Goal: Task Accomplishment & Management: Manage account settings

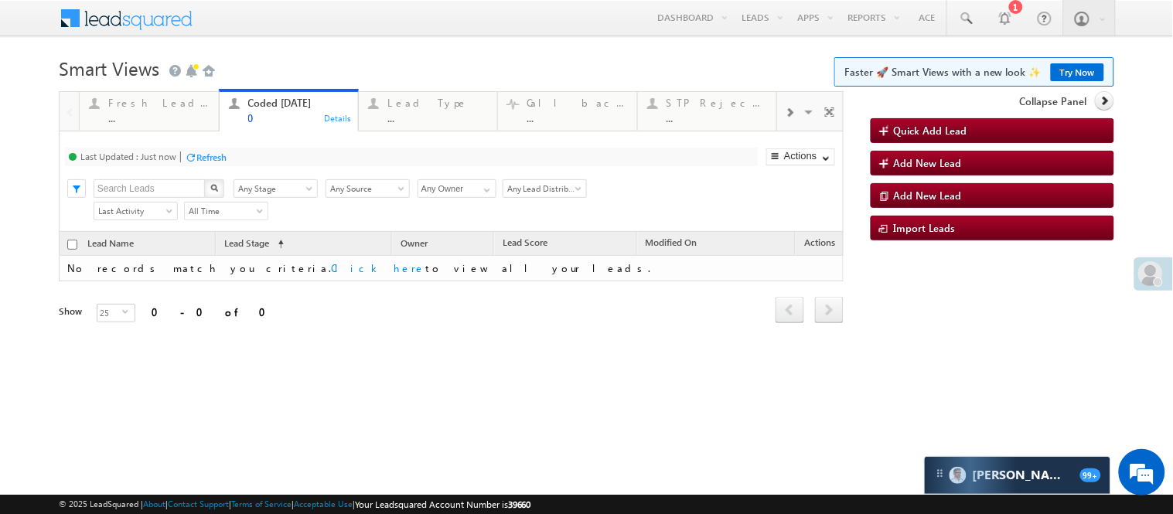
click at [1156, 278] on div at bounding box center [1158, 282] width 9 height 9
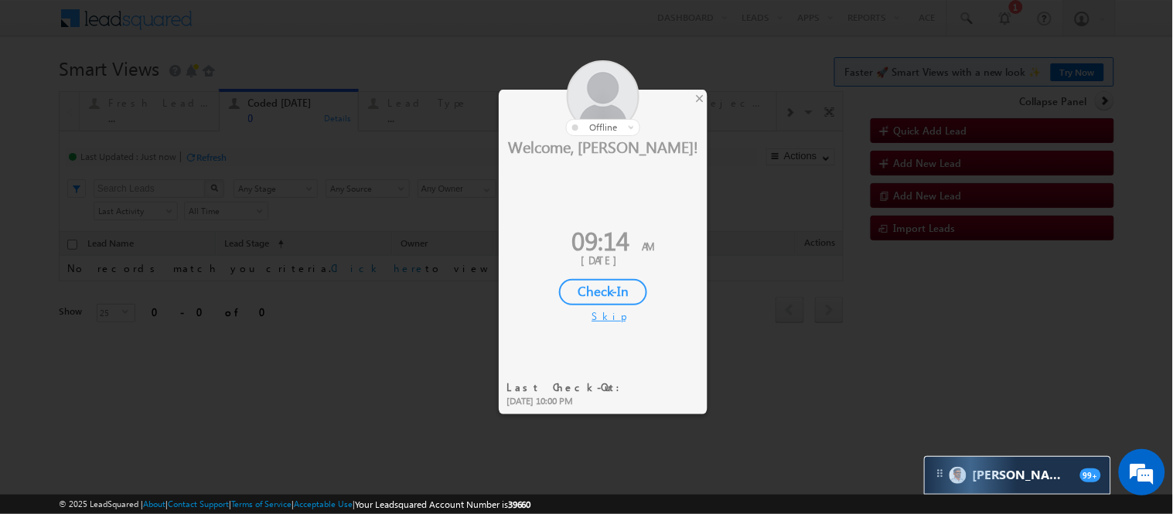
click at [590, 286] on div "Check-In" at bounding box center [603, 292] width 88 height 26
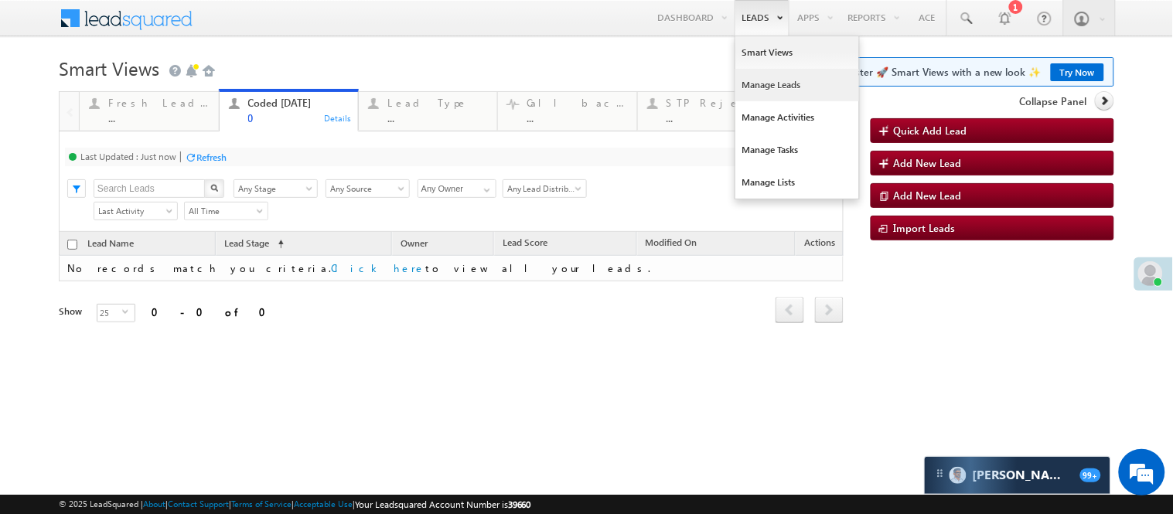
click at [766, 76] on link "Manage Leads" at bounding box center [798, 85] width 124 height 32
click at [767, 76] on link "Manage Leads" at bounding box center [798, 85] width 124 height 32
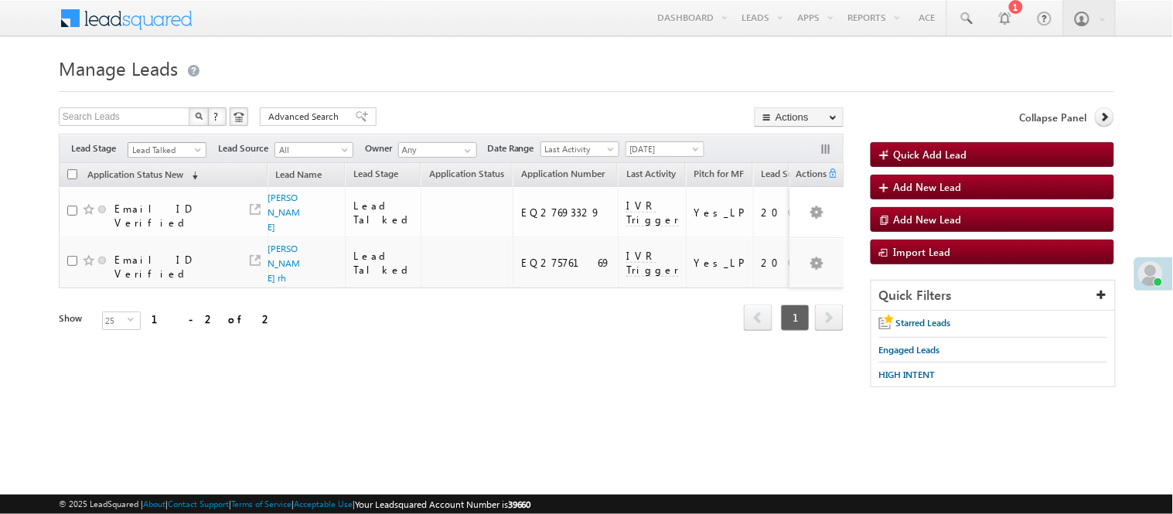
click at [190, 150] on span "Lead Talked" at bounding box center [164, 150] width 73 height 14
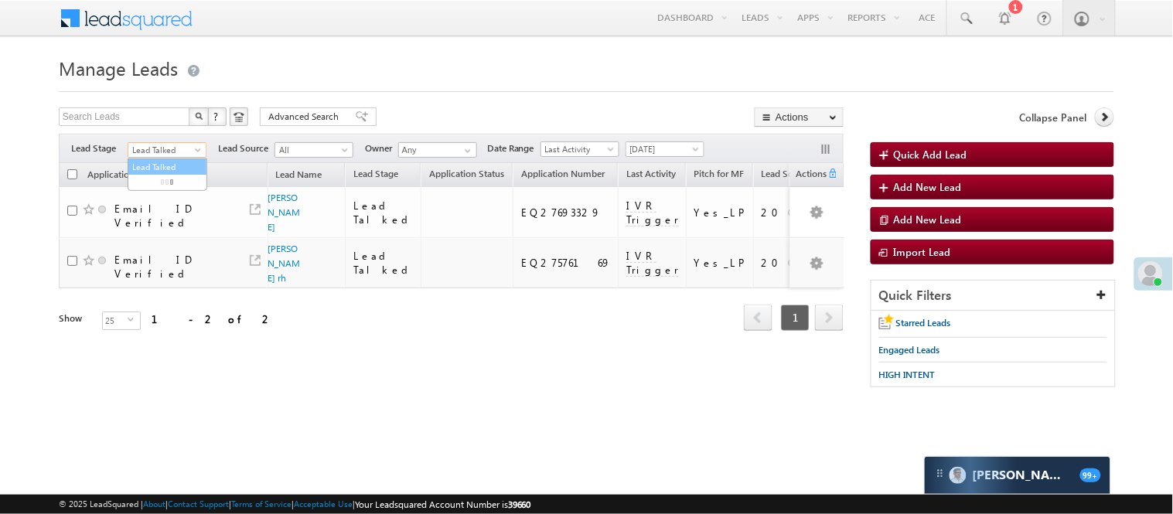
click at [172, 141] on div "Filters Lead Stage Lead Talked Lead Talked Lead Source All All Owner Any Any Da…" at bounding box center [451, 148] width 785 height 29
click at [176, 149] on span "Lead Talked" at bounding box center [164, 150] width 73 height 14
click at [145, 147] on span "Lead Talked" at bounding box center [164, 150] width 73 height 14
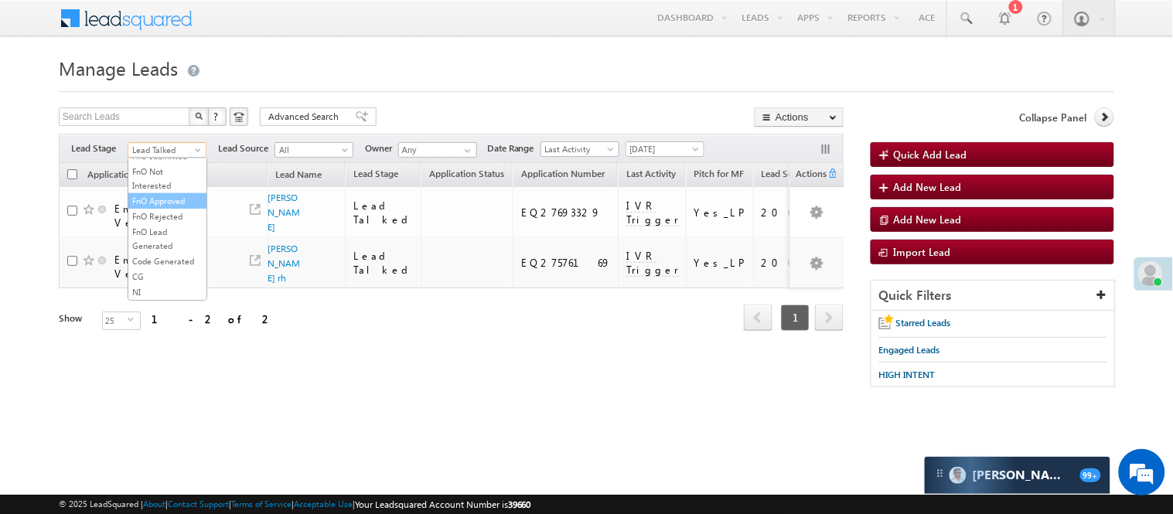
scroll to position [384, 0]
click at [166, 258] on link "Code Generated" at bounding box center [167, 261] width 78 height 14
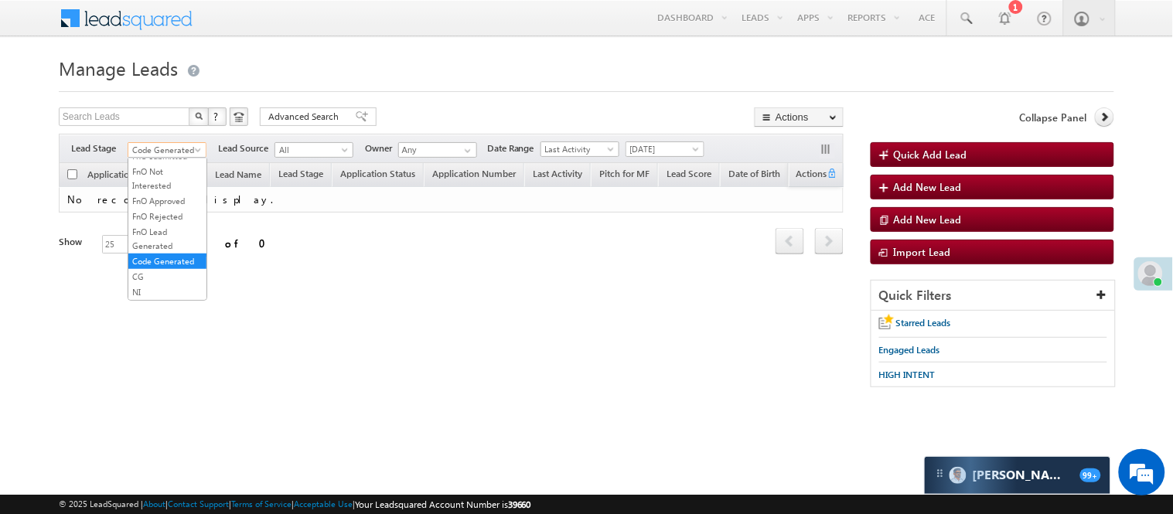
click at [151, 148] on span "Code Generated" at bounding box center [164, 150] width 73 height 14
click at [160, 186] on link "Lead Generated" at bounding box center [167, 183] width 78 height 14
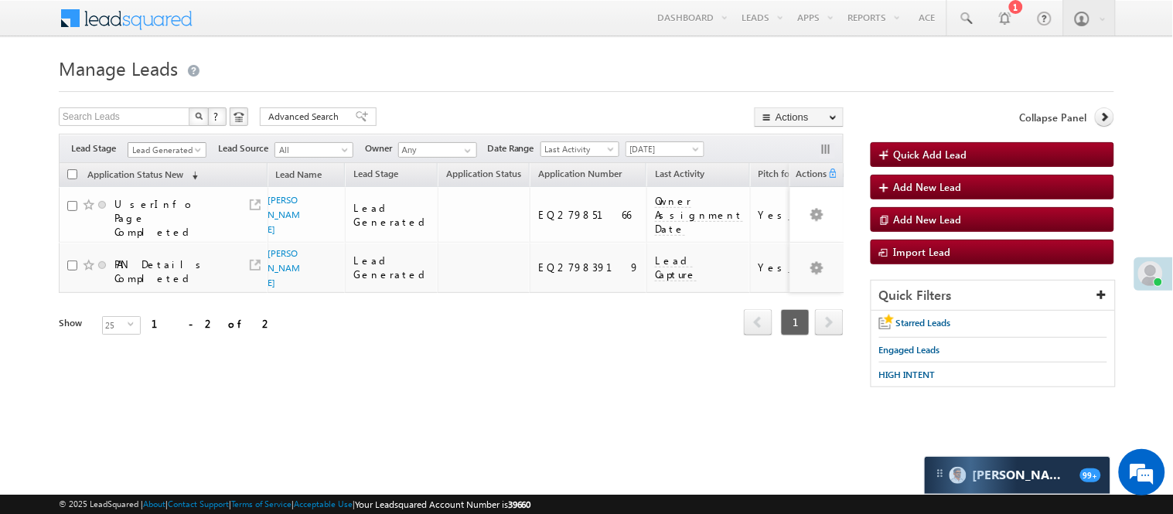
click at [174, 152] on span "Lead Generated" at bounding box center [164, 150] width 73 height 14
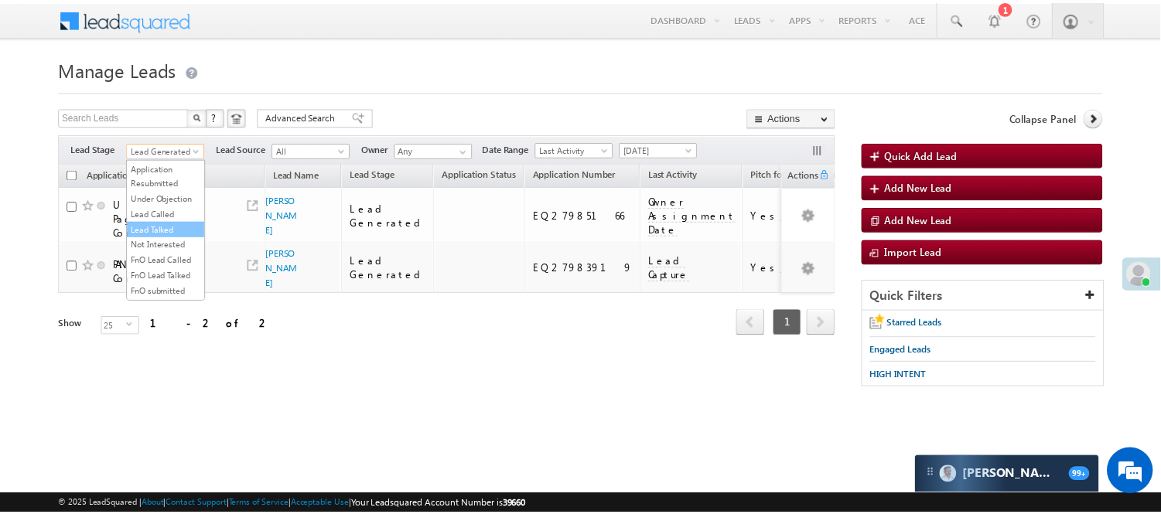
scroll to position [258, 0]
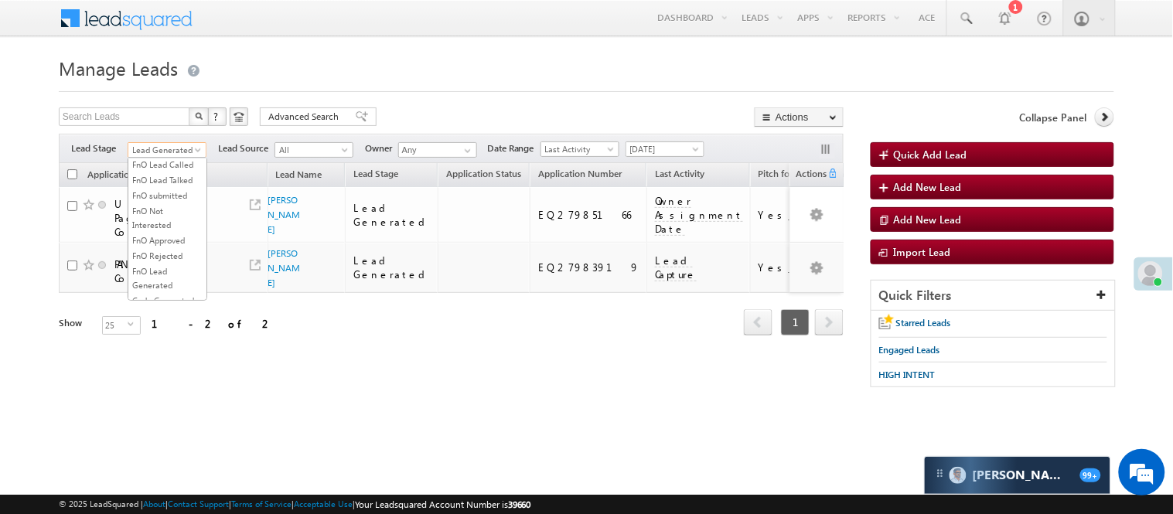
click at [176, 125] on link "Lead Called" at bounding box center [167, 118] width 78 height 14
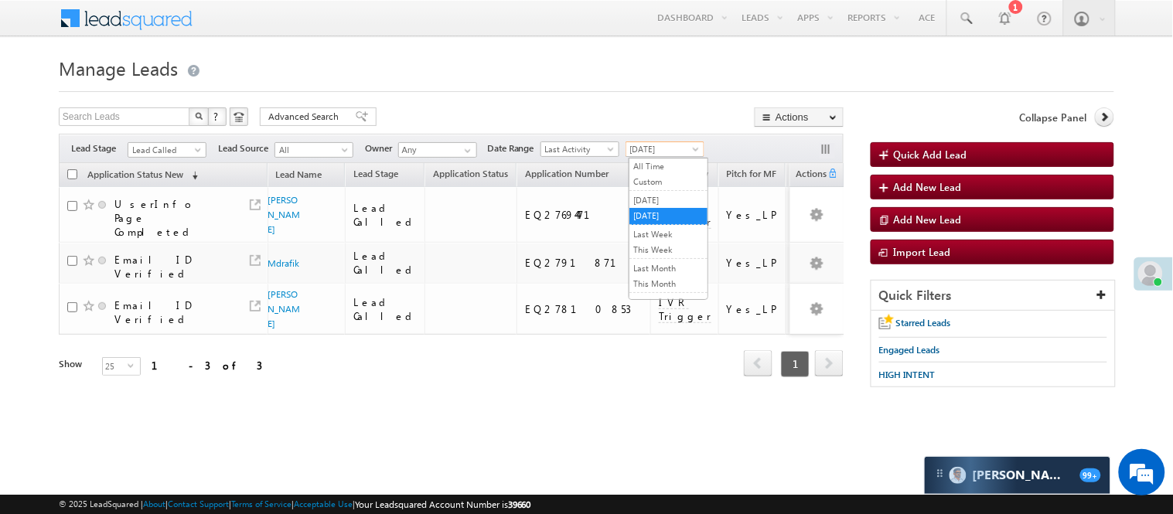
click at [679, 145] on span "[DATE]" at bounding box center [663, 149] width 73 height 14
click at [656, 194] on link "[DATE]" at bounding box center [669, 200] width 78 height 14
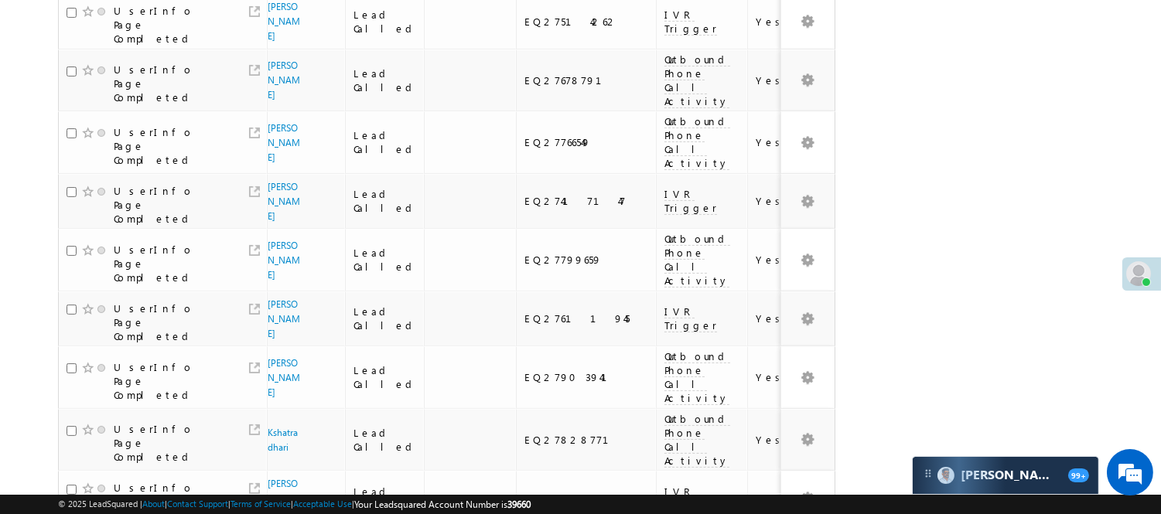
scroll to position [1087, 0]
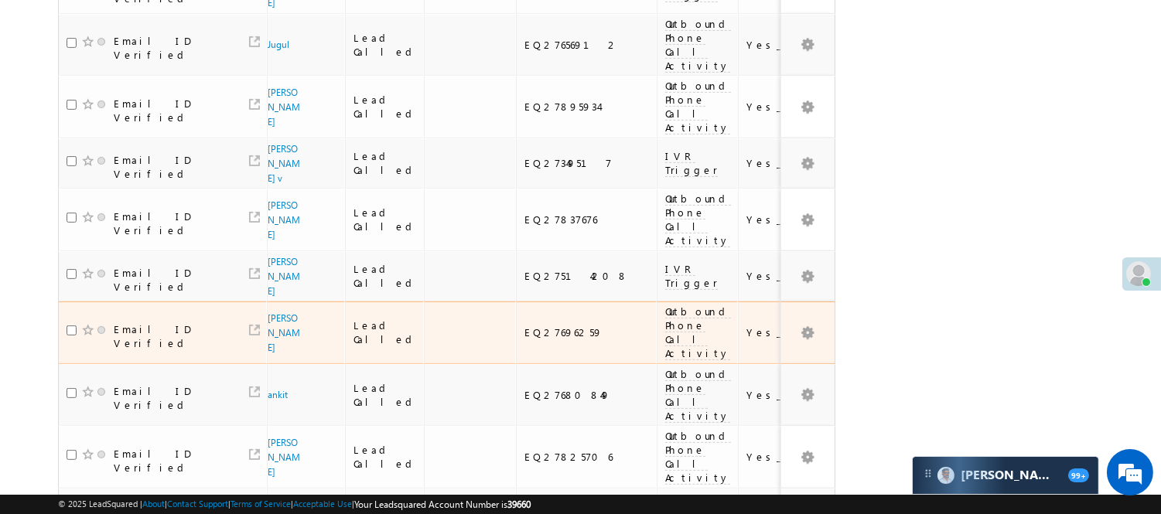
scroll to position [1204, 0]
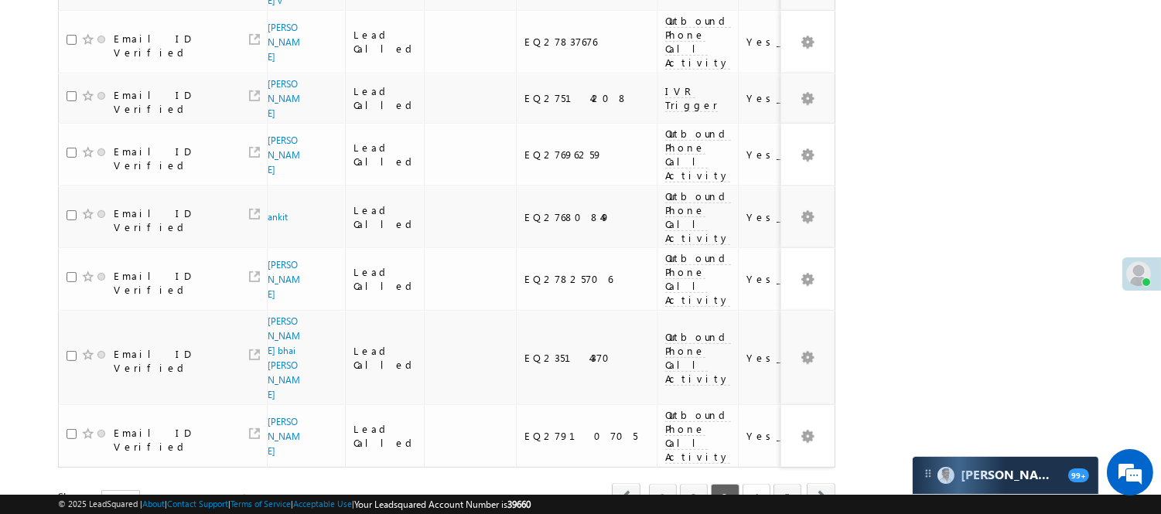
click at [753, 484] on link "4" at bounding box center [757, 497] width 28 height 26
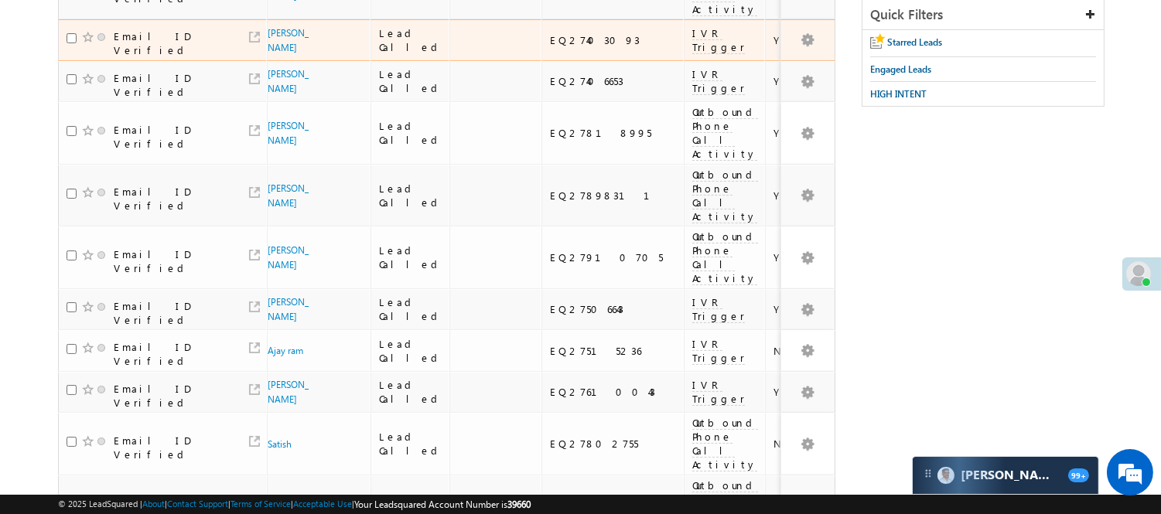
scroll to position [0, 0]
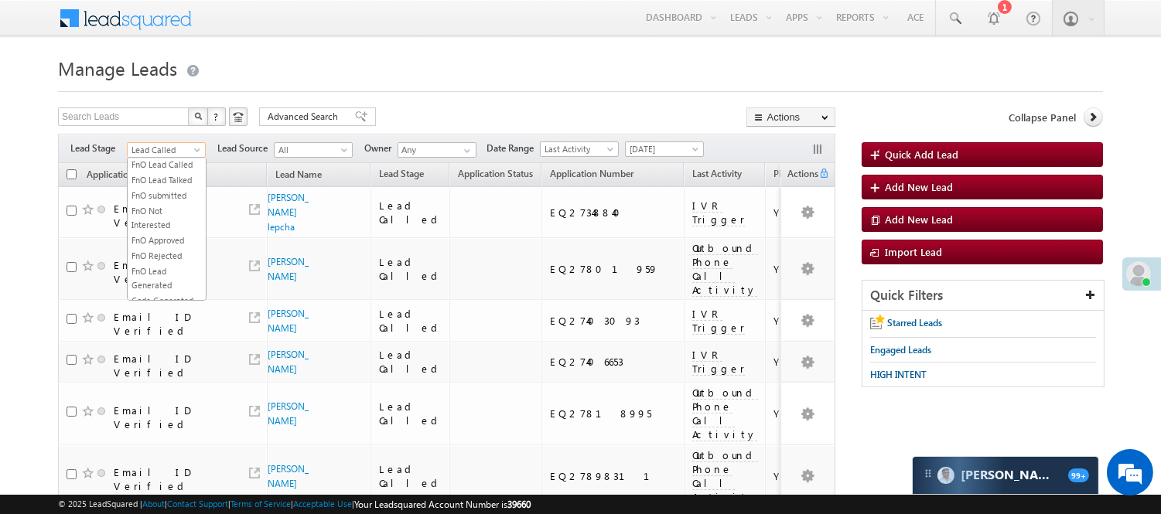
click at [167, 155] on span "Lead Called" at bounding box center [164, 150] width 73 height 14
click at [165, 146] on link "Lead Talked" at bounding box center [167, 139] width 78 height 14
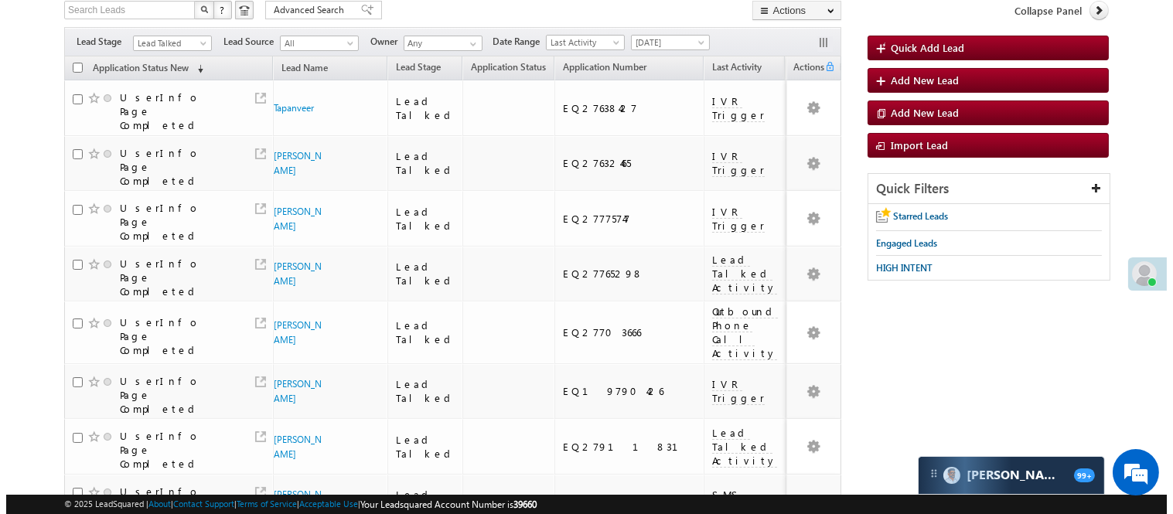
scroll to position [0, 0]
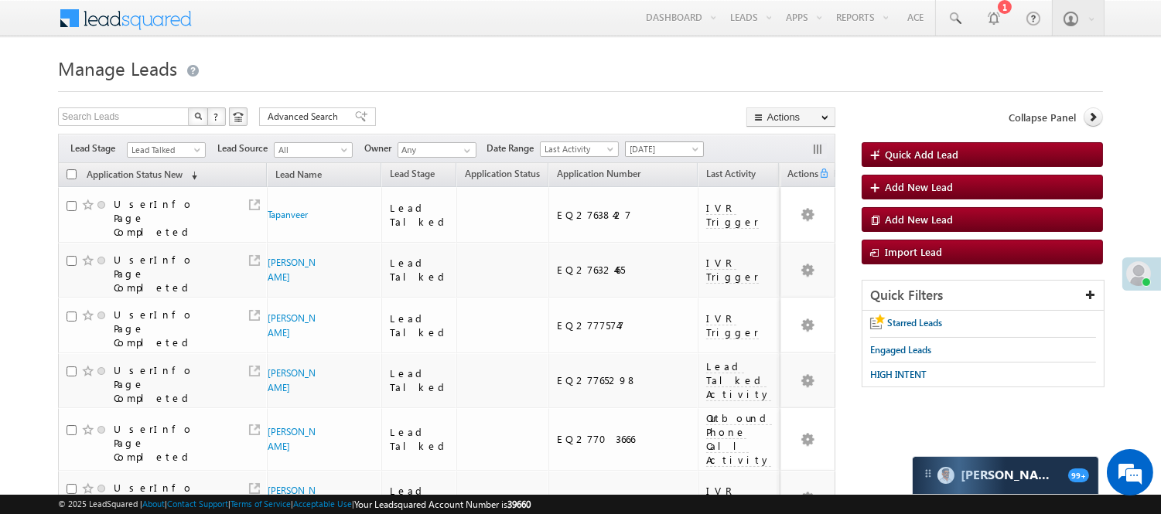
click at [703, 152] on span at bounding box center [697, 152] width 12 height 12
click at [675, 213] on link "Today" at bounding box center [668, 216] width 78 height 14
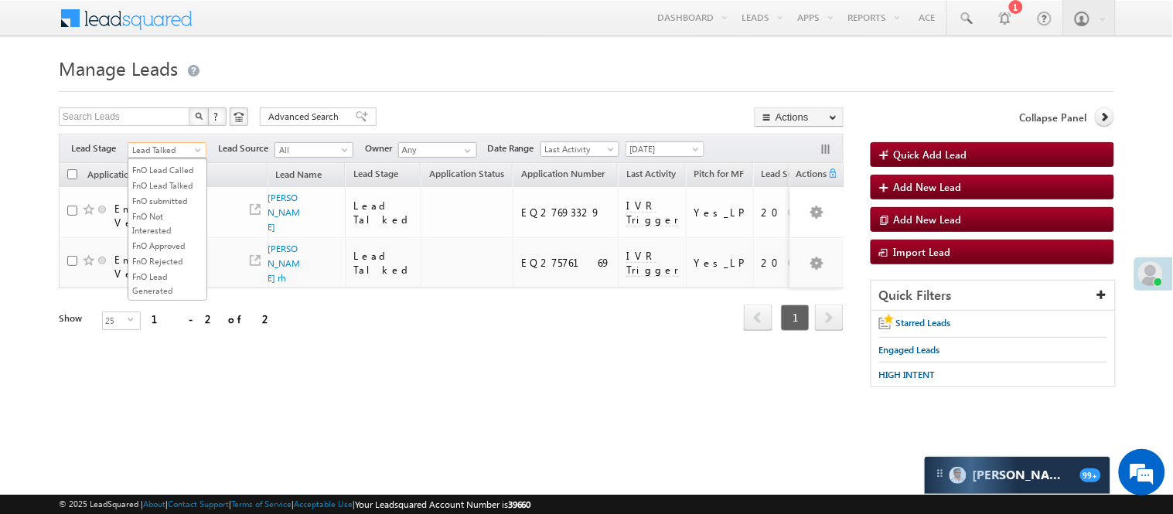
click at [183, 149] on span "Lead Talked" at bounding box center [164, 150] width 73 height 14
click at [152, 218] on link "Lead Talked - Pitch Not Done" at bounding box center [167, 205] width 78 height 28
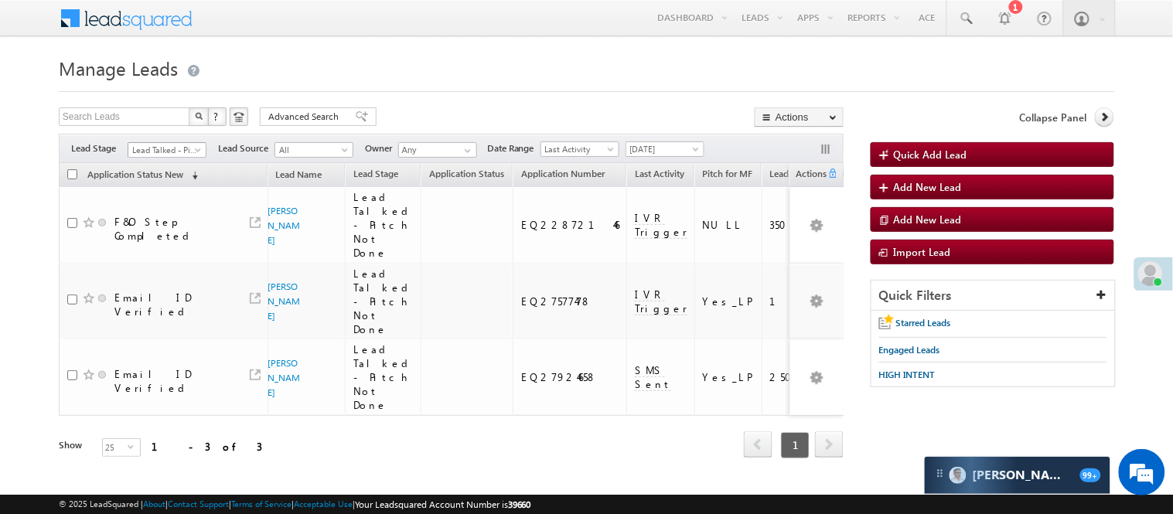
click at [184, 145] on span "Lead Talked - Pitch Not Done" at bounding box center [164, 150] width 73 height 14
click at [162, 211] on link "Lead Called" at bounding box center [167, 204] width 78 height 14
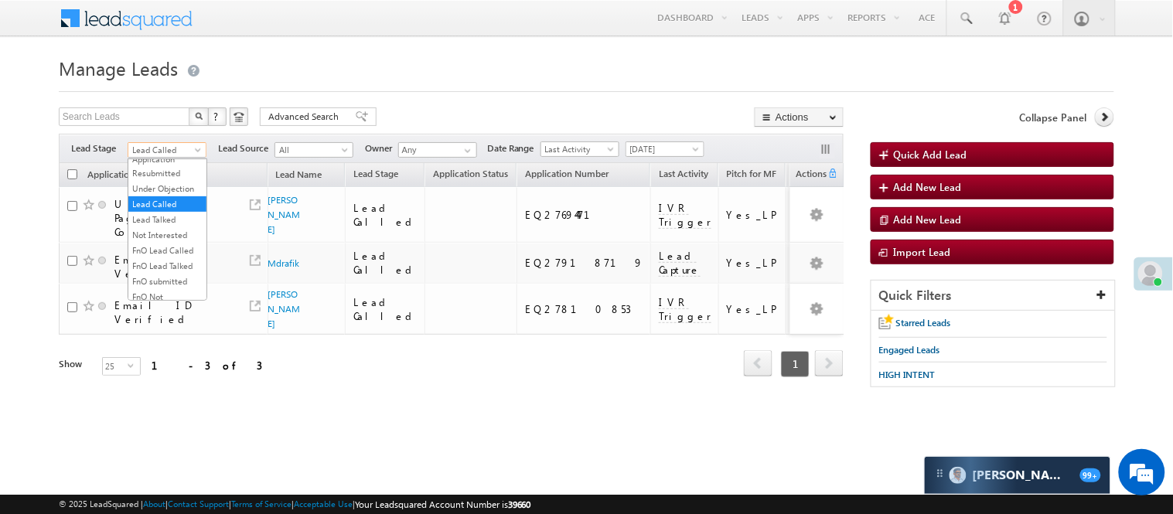
click at [181, 155] on span "Lead Called" at bounding box center [164, 150] width 73 height 14
click at [176, 227] on link "Lead Talked" at bounding box center [167, 220] width 78 height 14
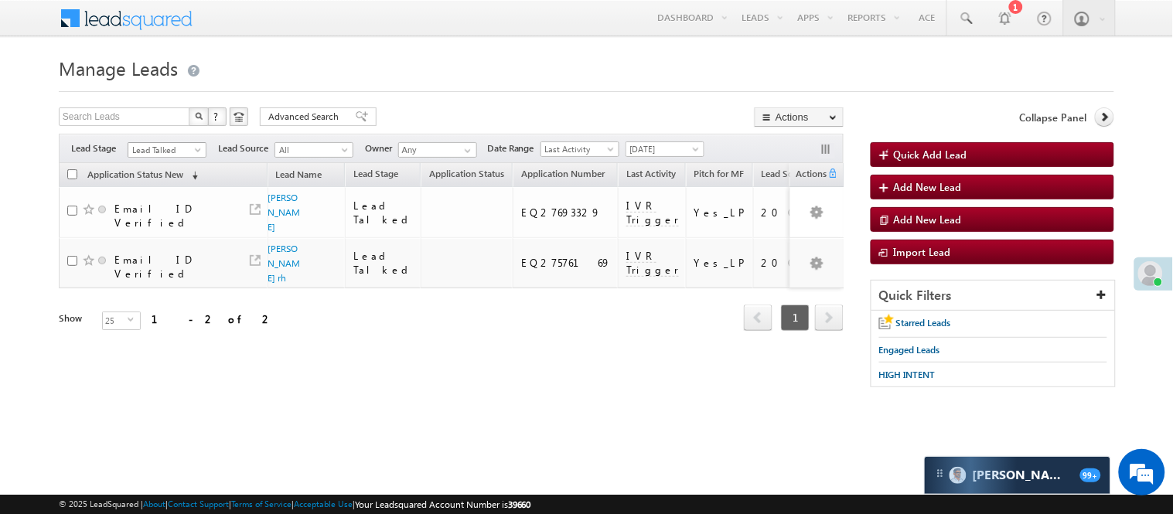
click at [181, 151] on span "Lead Talked" at bounding box center [164, 150] width 73 height 14
click at [163, 211] on link "Lead Called" at bounding box center [167, 204] width 78 height 14
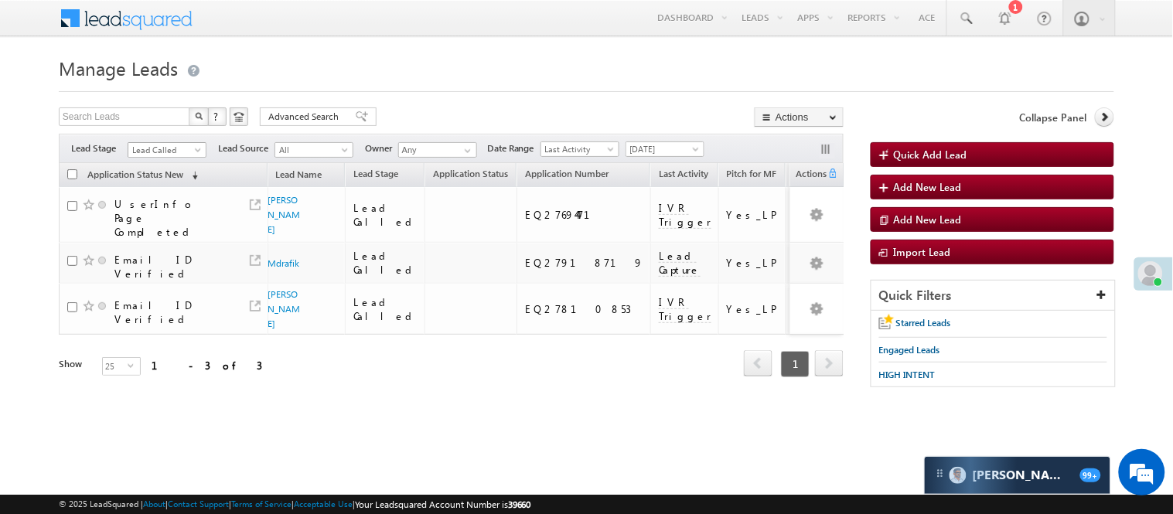
click at [138, 147] on span "Lead Called" at bounding box center [164, 150] width 73 height 14
click at [173, 141] on link "Lead Talked" at bounding box center [167, 134] width 78 height 14
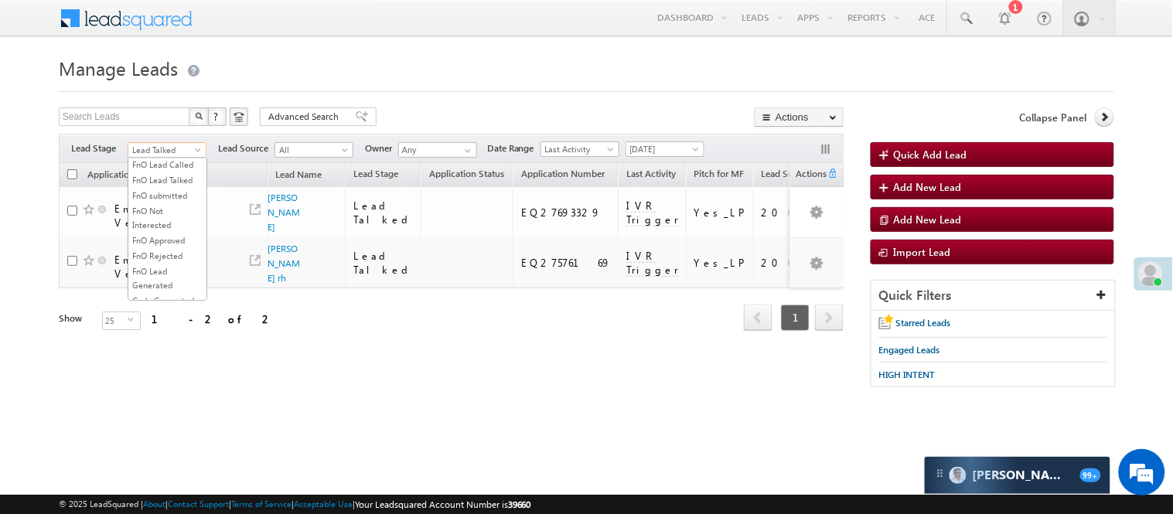
click at [189, 149] on span "Lead Talked" at bounding box center [164, 150] width 73 height 14
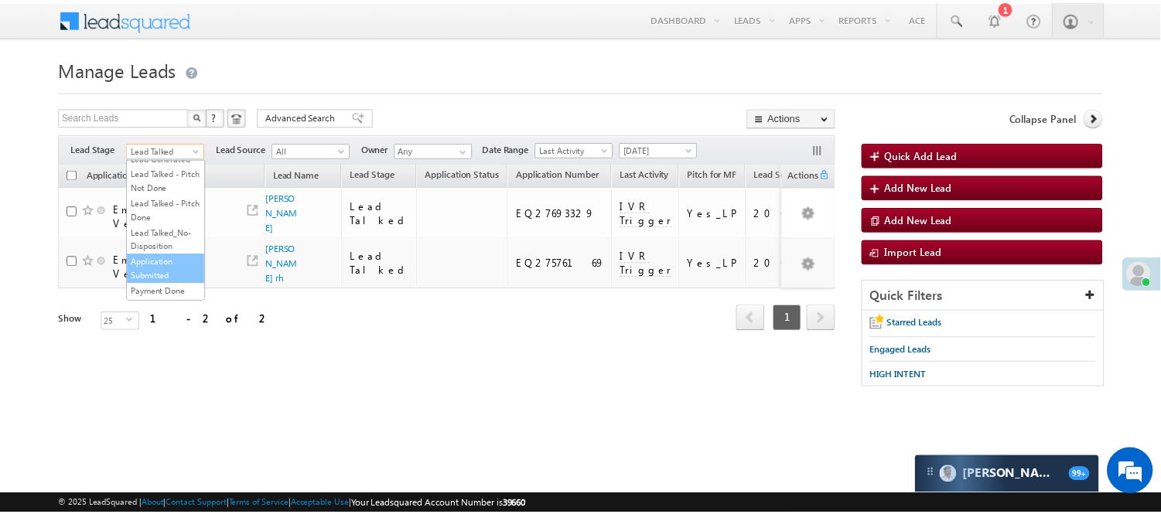
scroll to position [0, 0]
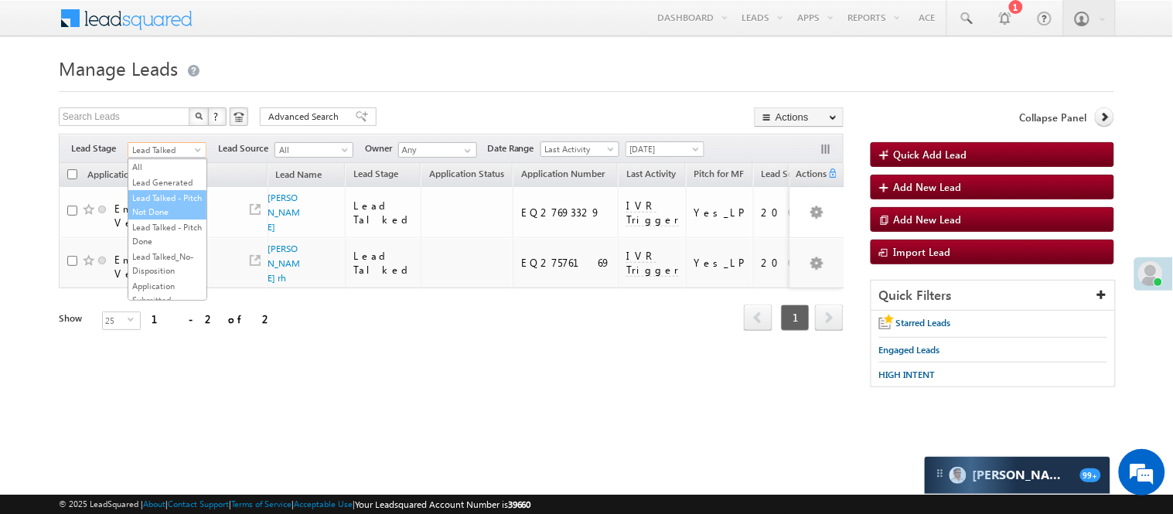
click at [151, 218] on link "Lead Talked - Pitch Not Done" at bounding box center [167, 205] width 78 height 28
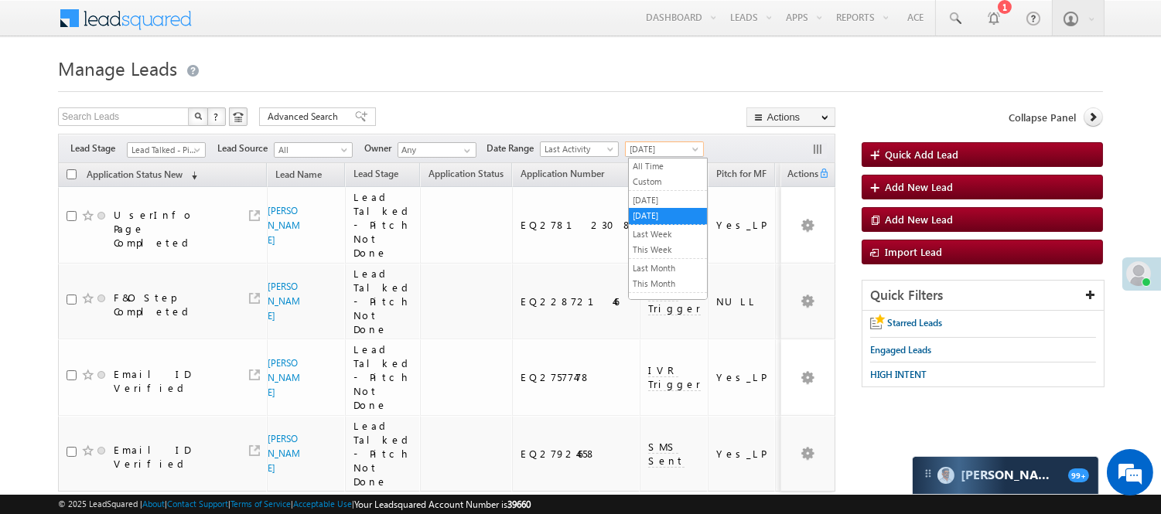
click at [673, 152] on span "Today" at bounding box center [662, 149] width 73 height 14
click at [674, 200] on link "Yesterday" at bounding box center [668, 200] width 78 height 14
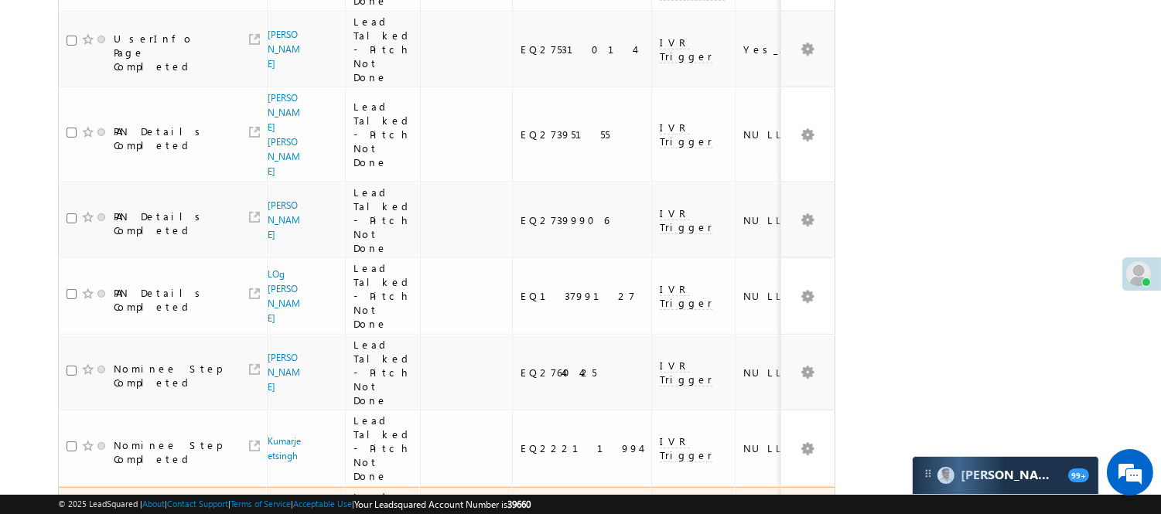
scroll to position [1031, 0]
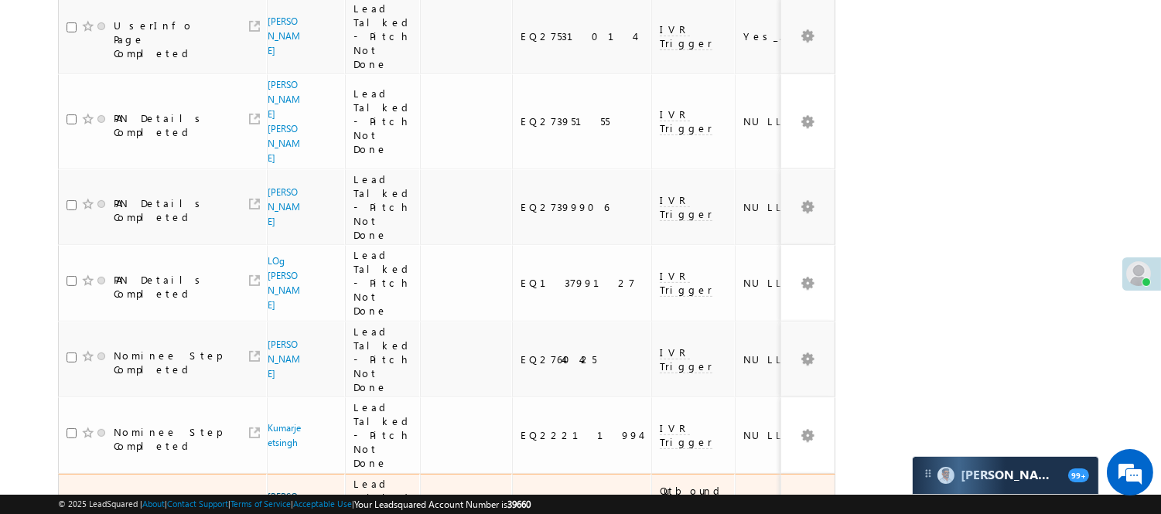
click at [271, 491] on link "Mohd Murtaza" at bounding box center [284, 511] width 32 height 41
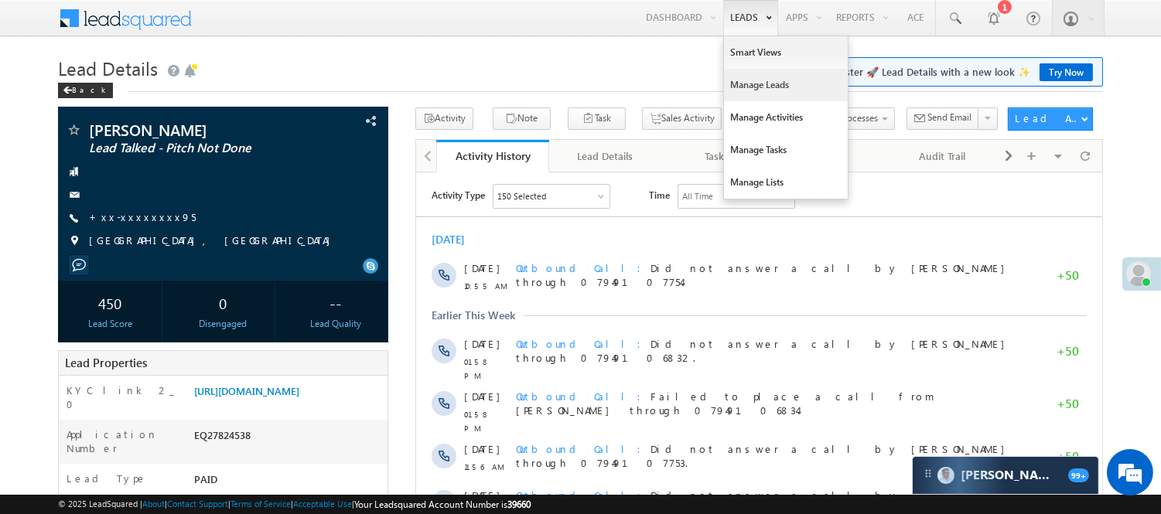
click at [747, 83] on link "Manage Leads" at bounding box center [786, 85] width 124 height 32
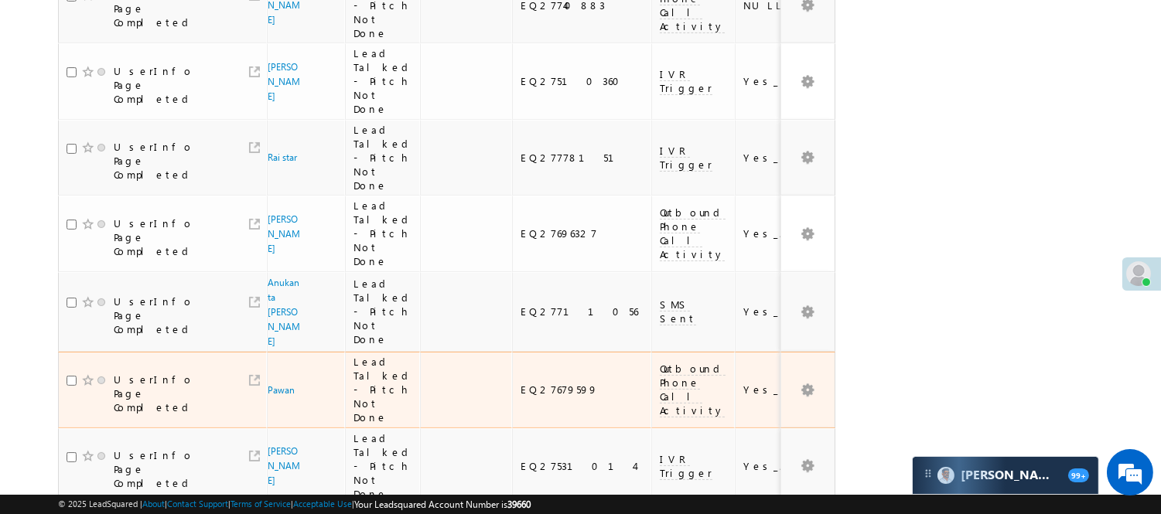
scroll to position [86, 0]
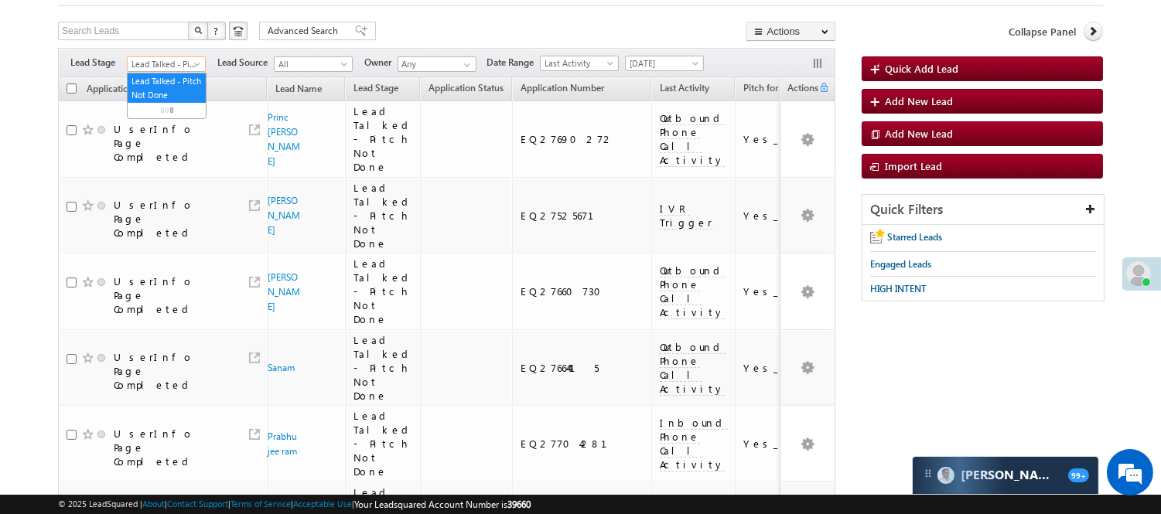
click at [168, 60] on span "Lead Talked - Pitch Not Done" at bounding box center [164, 64] width 73 height 14
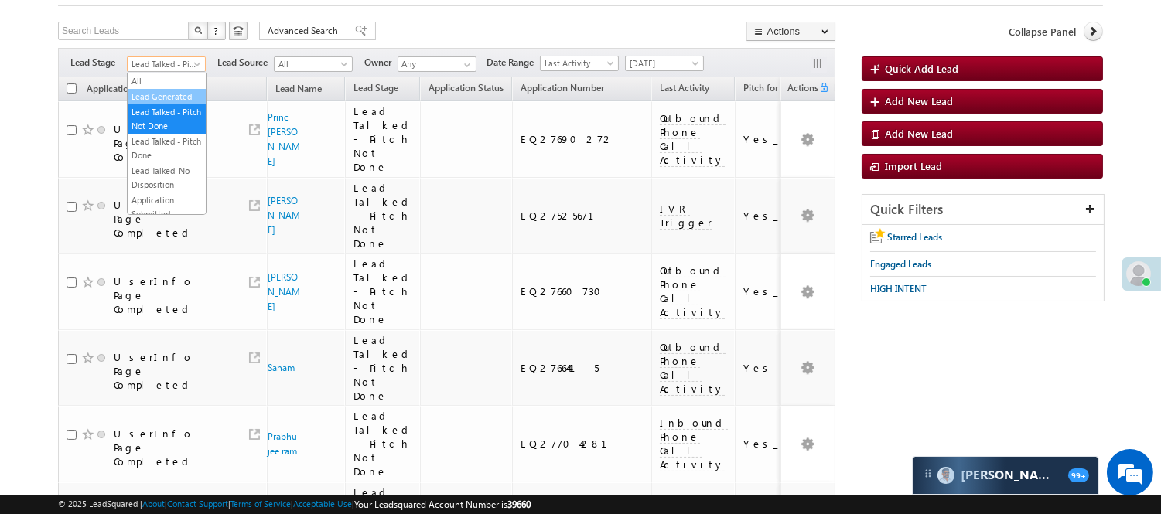
click at [155, 101] on link "Lead Generated" at bounding box center [167, 97] width 78 height 14
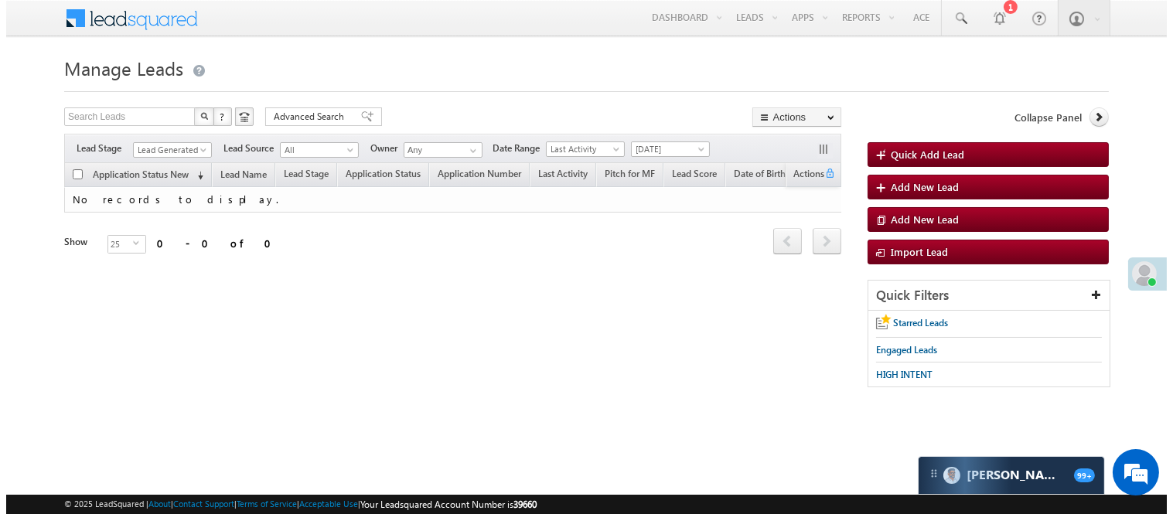
scroll to position [0, 0]
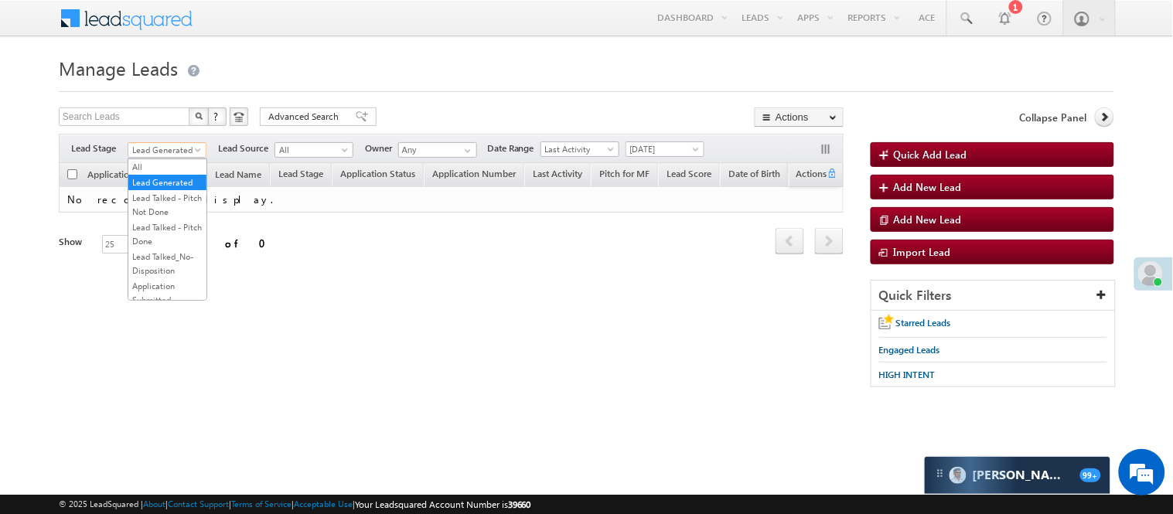
click at [172, 149] on span "Lead Generated" at bounding box center [164, 150] width 73 height 14
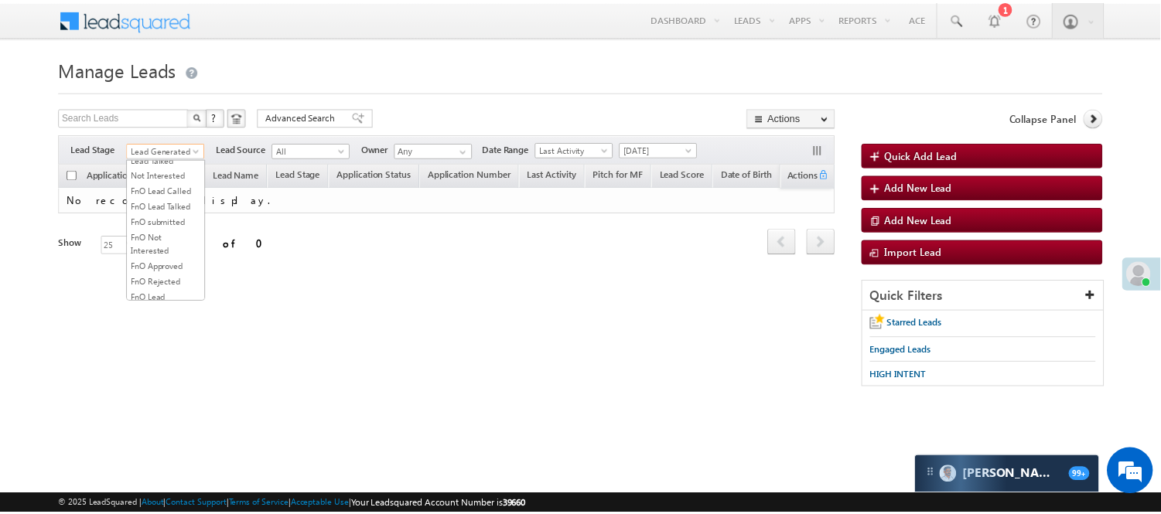
scroll to position [126, 0]
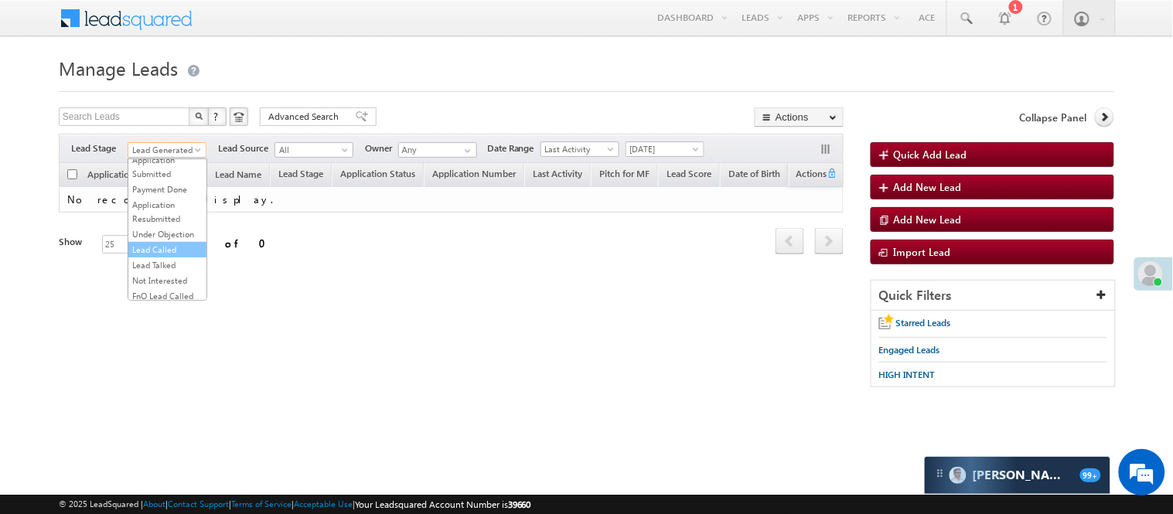
click at [179, 257] on link "Lead Called" at bounding box center [167, 250] width 78 height 14
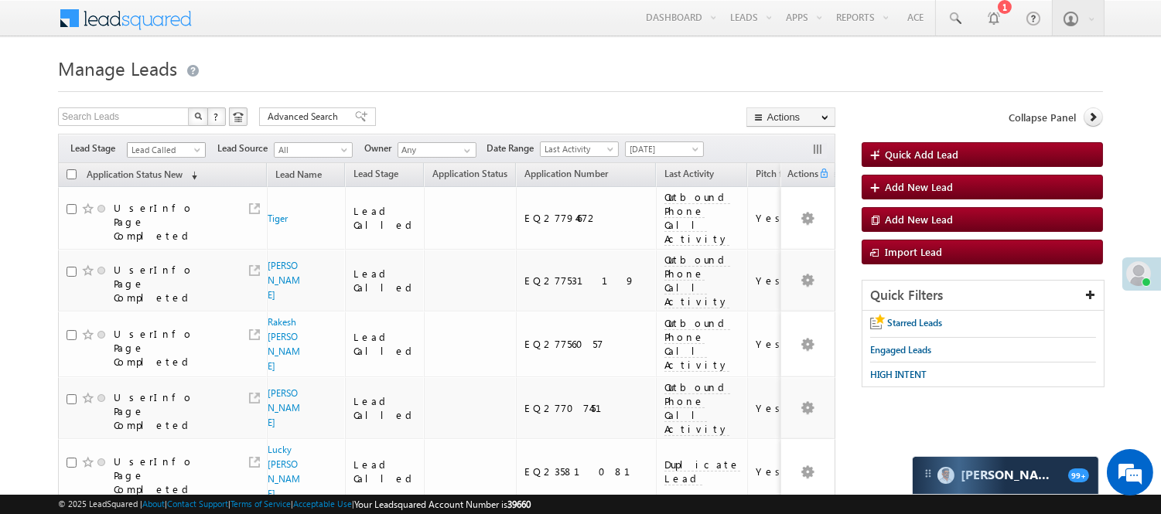
click at [159, 143] on span "Lead Called" at bounding box center [164, 150] width 73 height 14
click at [153, 186] on link "Lead Talked" at bounding box center [167, 179] width 78 height 14
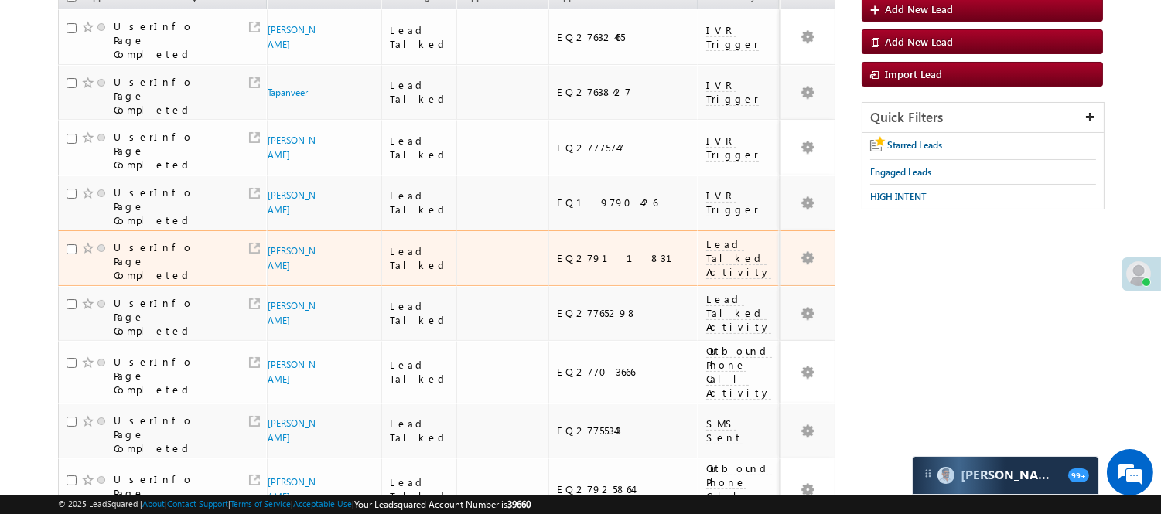
scroll to position [0, 0]
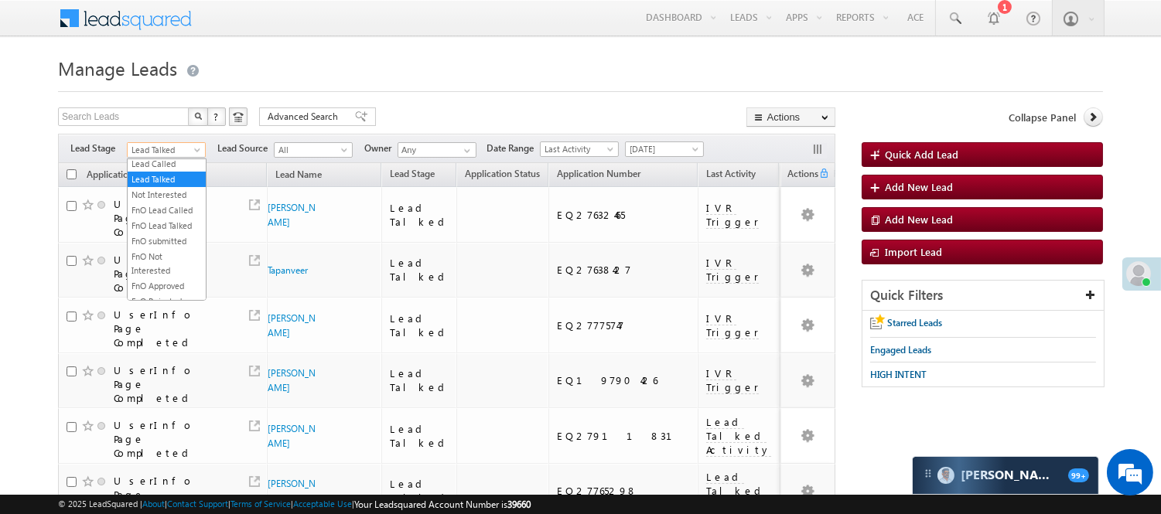
click at [186, 151] on span "Lead Talked" at bounding box center [164, 150] width 73 height 14
click at [172, 215] on link "Lead Talked - Pitch Not Done" at bounding box center [167, 205] width 78 height 28
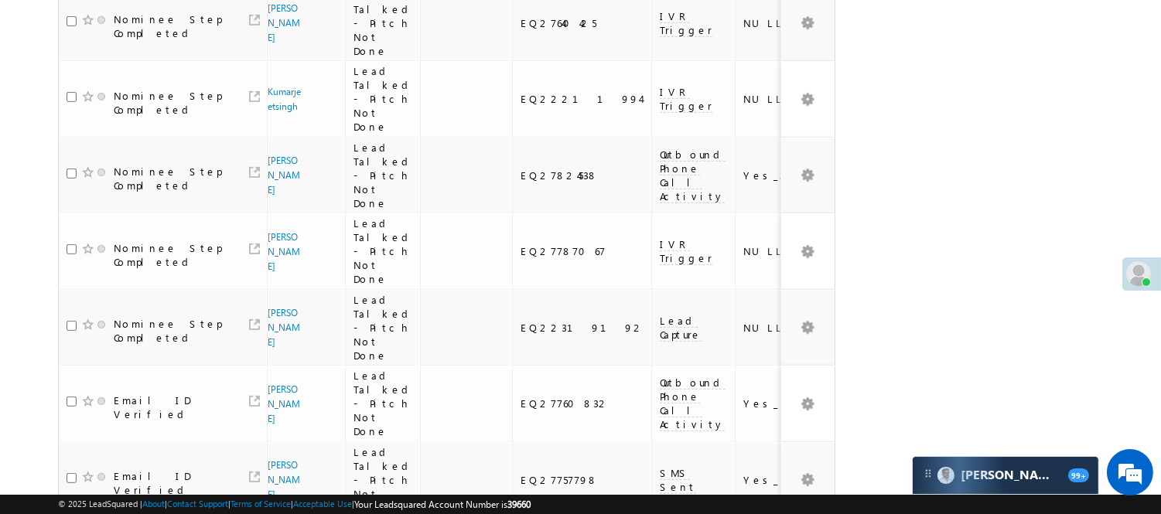
scroll to position [1389, 0]
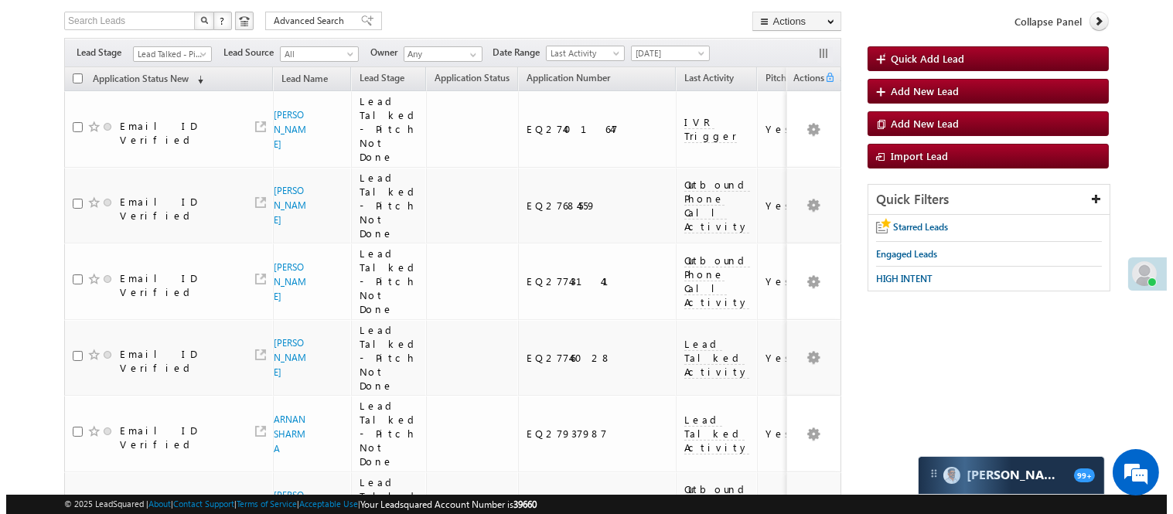
scroll to position [0, 0]
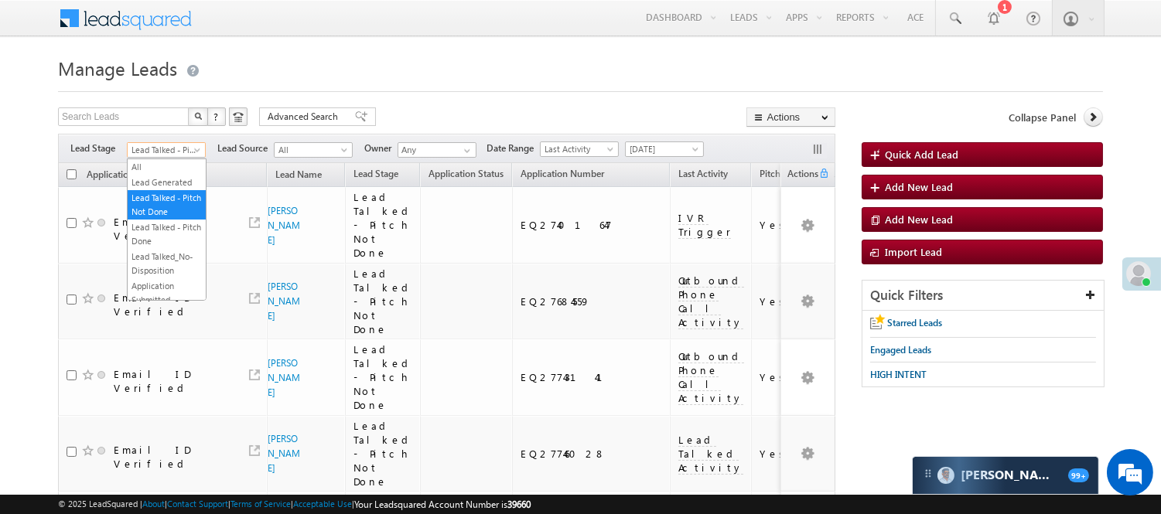
click at [172, 149] on span "Lead Talked - Pitch Not Done" at bounding box center [164, 150] width 73 height 14
click at [169, 186] on link "Lead Generated" at bounding box center [167, 183] width 78 height 14
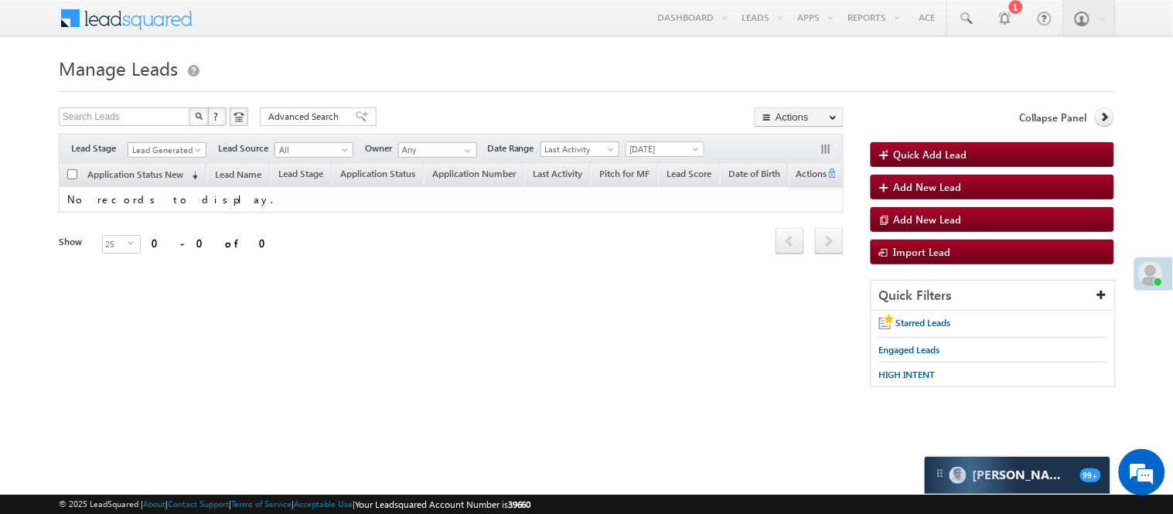
click at [637, 147] on span "[DATE]" at bounding box center [663, 149] width 73 height 14
click at [665, 213] on link "[DATE]" at bounding box center [669, 216] width 78 height 14
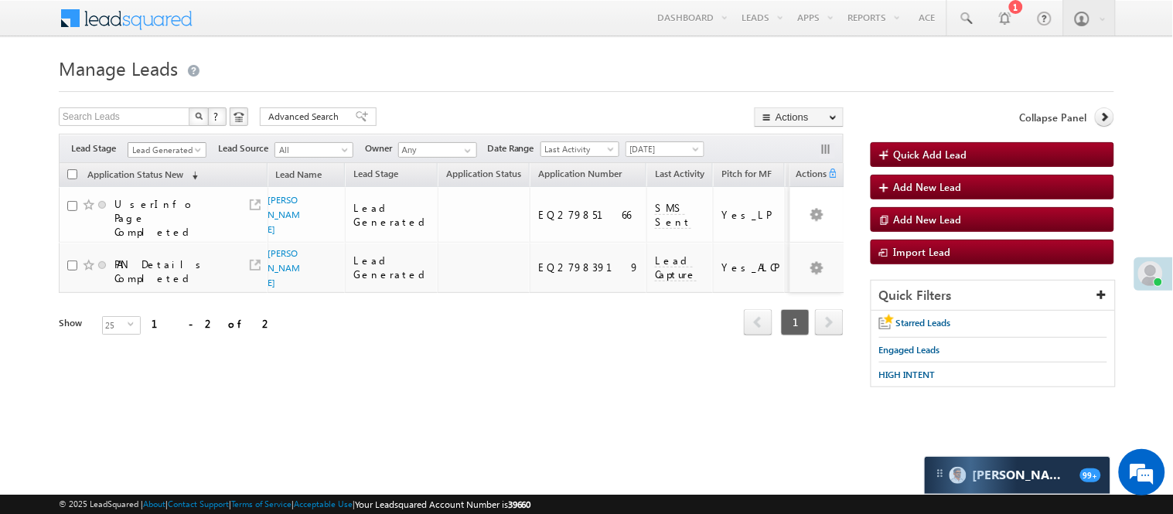
click at [186, 150] on span "Lead Generated" at bounding box center [164, 150] width 73 height 14
click at [174, 125] on link "Lead Called" at bounding box center [167, 118] width 78 height 14
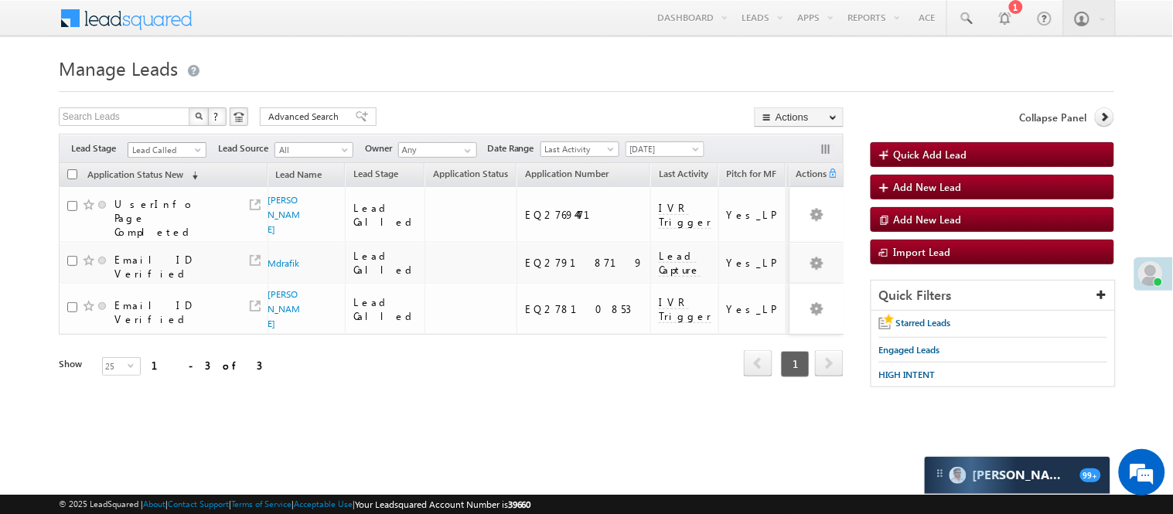
click at [186, 148] on span "Lead Called" at bounding box center [164, 150] width 73 height 14
click at [184, 190] on link "Lead Generated" at bounding box center [167, 183] width 78 height 14
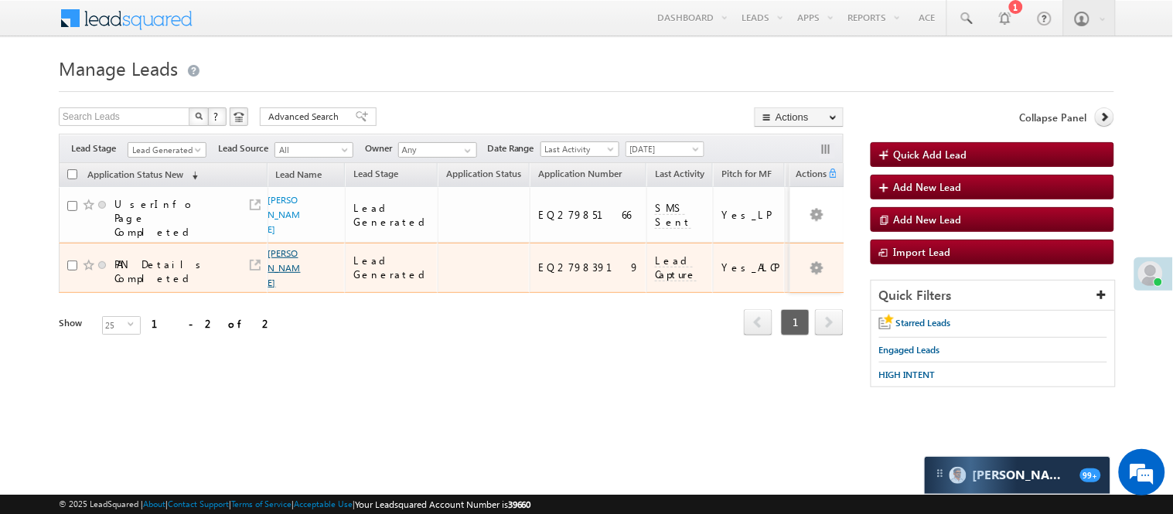
click at [275, 254] on link "Ramdeni Mukesh" at bounding box center [284, 268] width 32 height 41
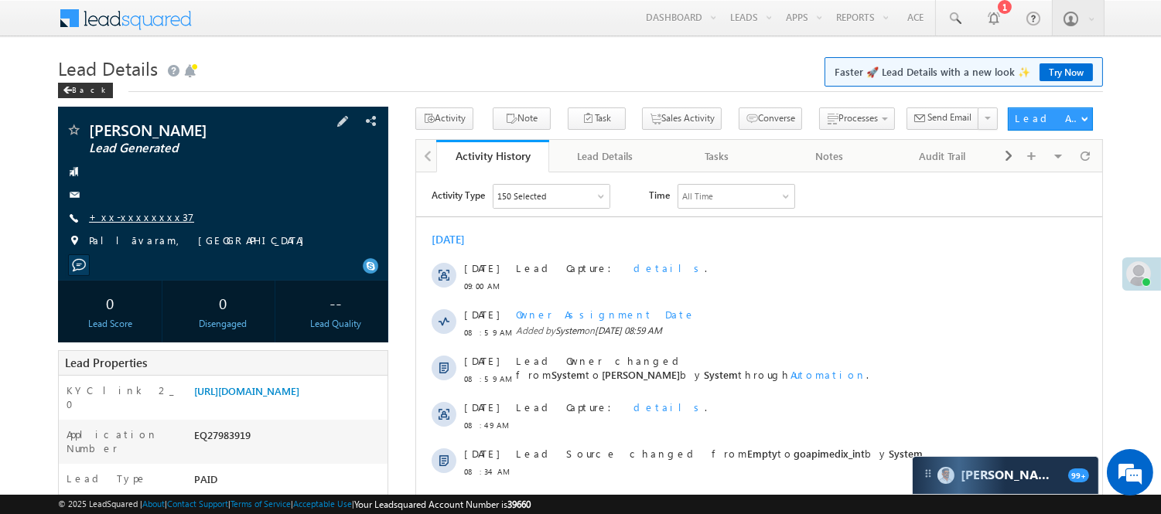
click at [149, 214] on link "+xx-xxxxxxxx37" at bounding box center [141, 216] width 105 height 13
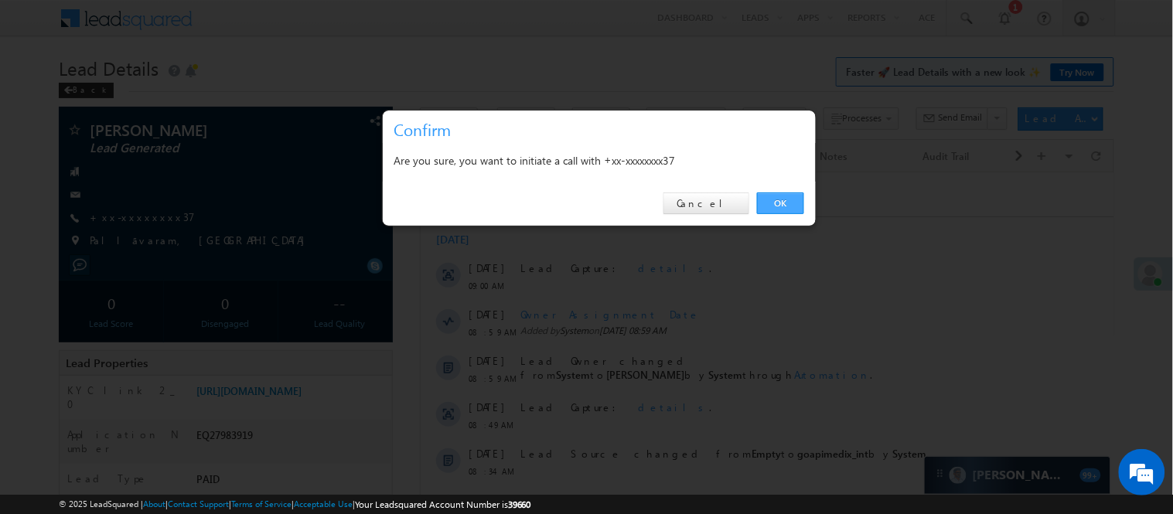
click at [781, 203] on link "OK" at bounding box center [780, 204] width 47 height 22
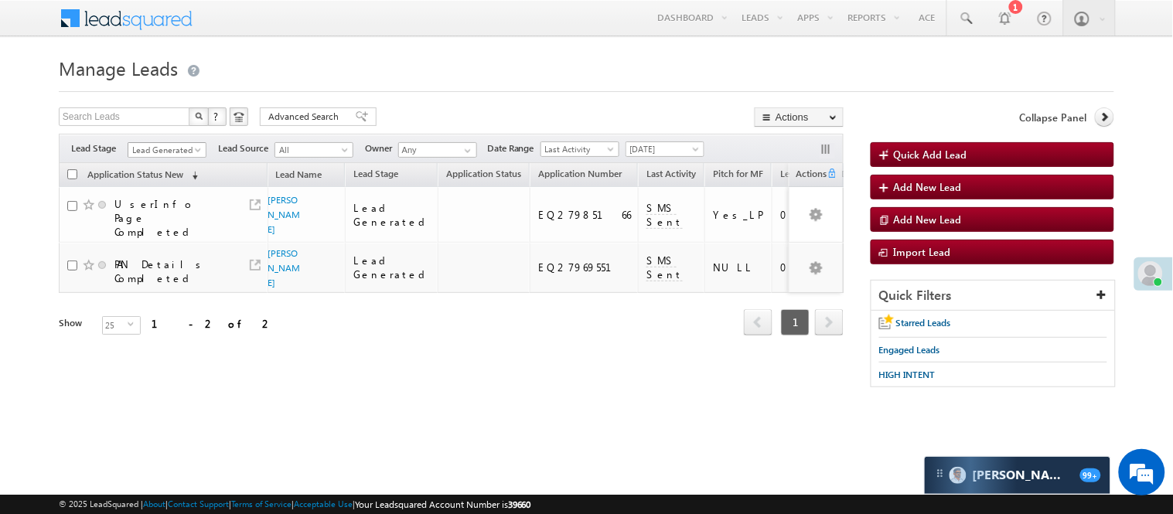
click at [178, 150] on span "Lead Generated" at bounding box center [164, 150] width 73 height 14
click at [172, 148] on span "Lead Generated" at bounding box center [164, 150] width 73 height 14
click at [158, 254] on link "Code Generated" at bounding box center [167, 261] width 78 height 14
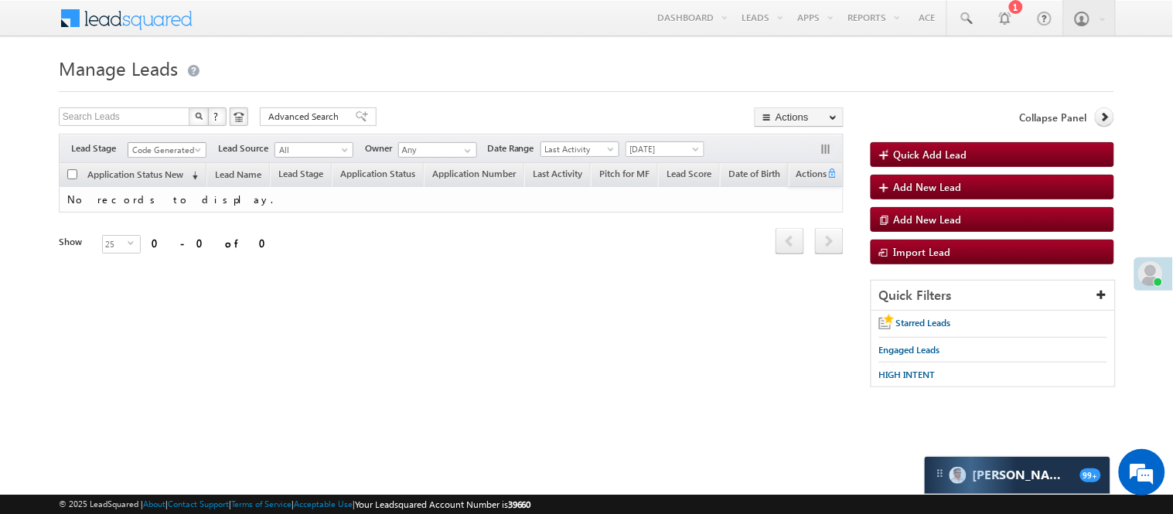
click at [172, 148] on span "Code Generated" at bounding box center [164, 150] width 73 height 14
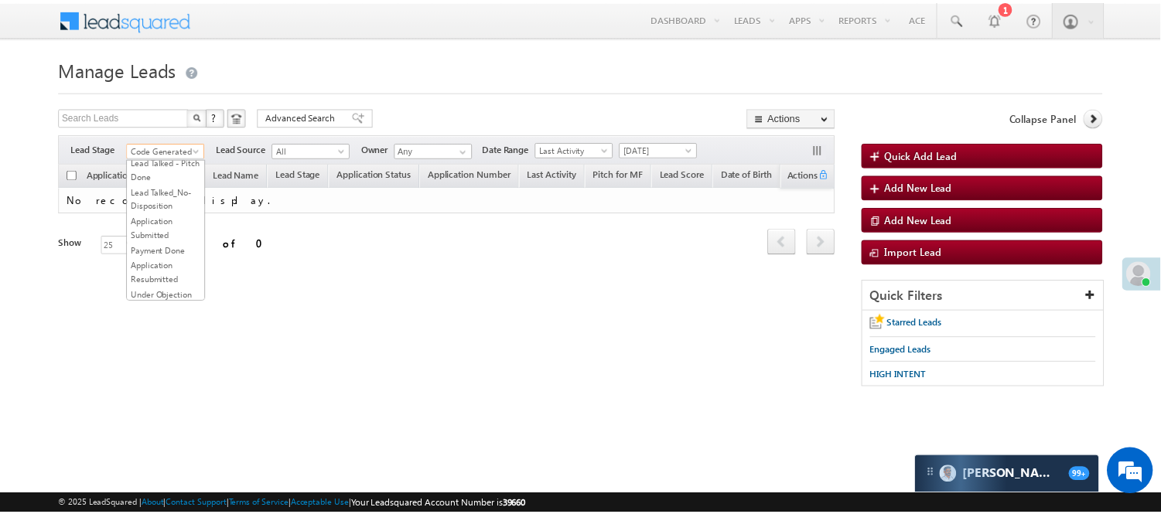
scroll to position [0, 0]
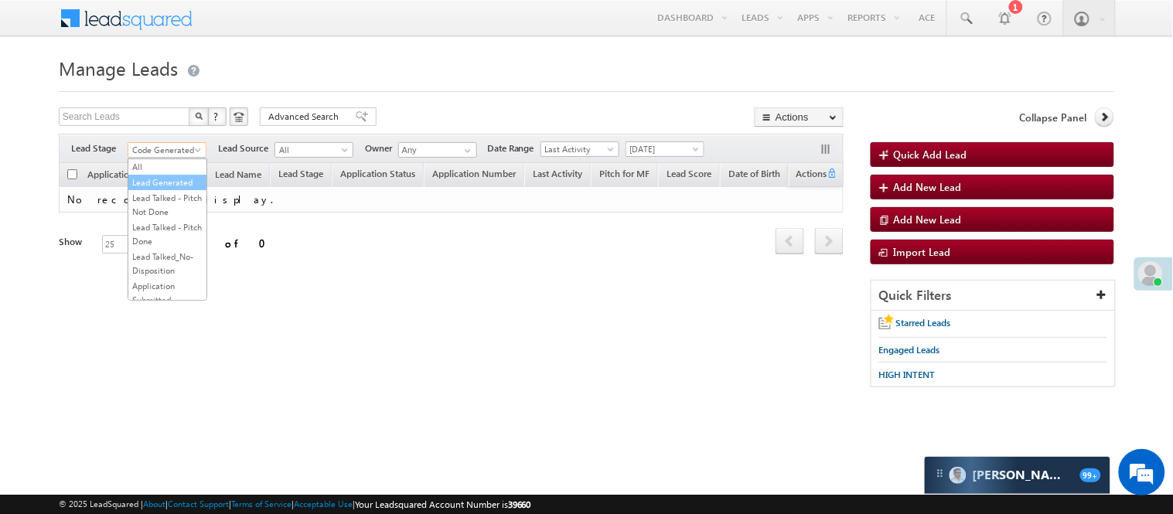
click at [176, 190] on link "Lead Generated" at bounding box center [167, 183] width 78 height 14
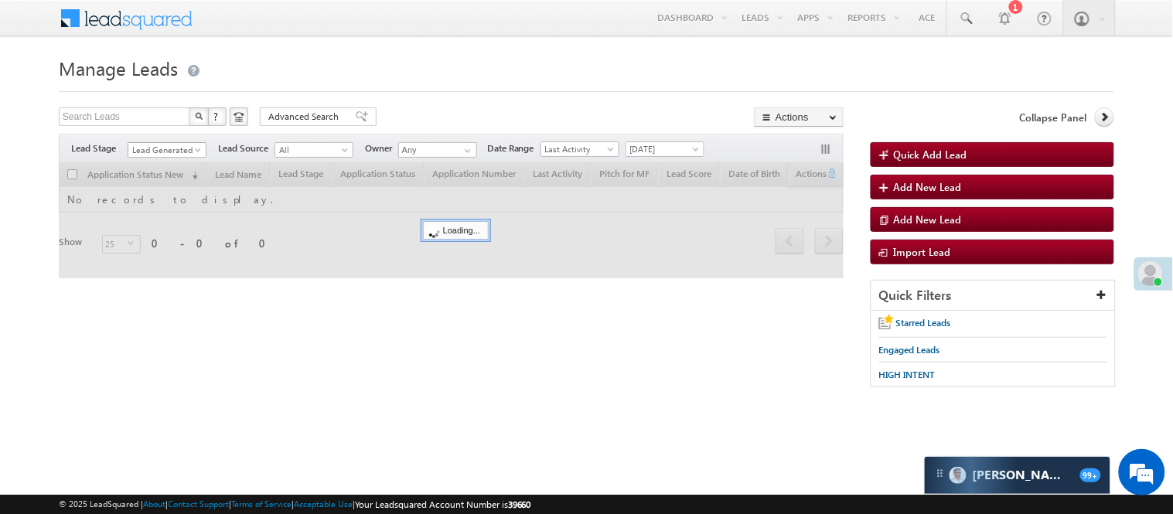
click at [179, 145] on span "Lead Generated" at bounding box center [164, 150] width 73 height 14
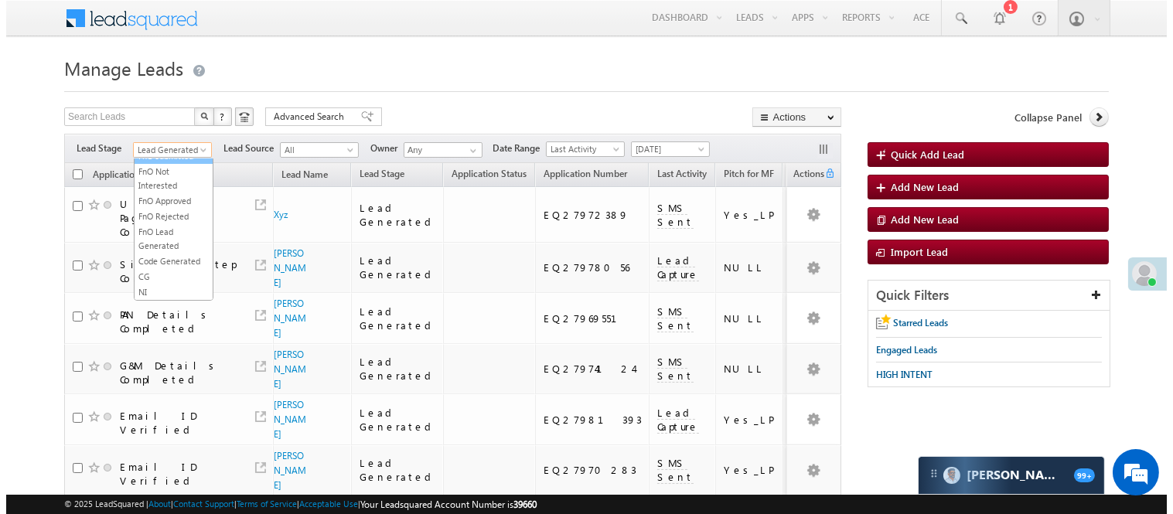
scroll to position [384, 0]
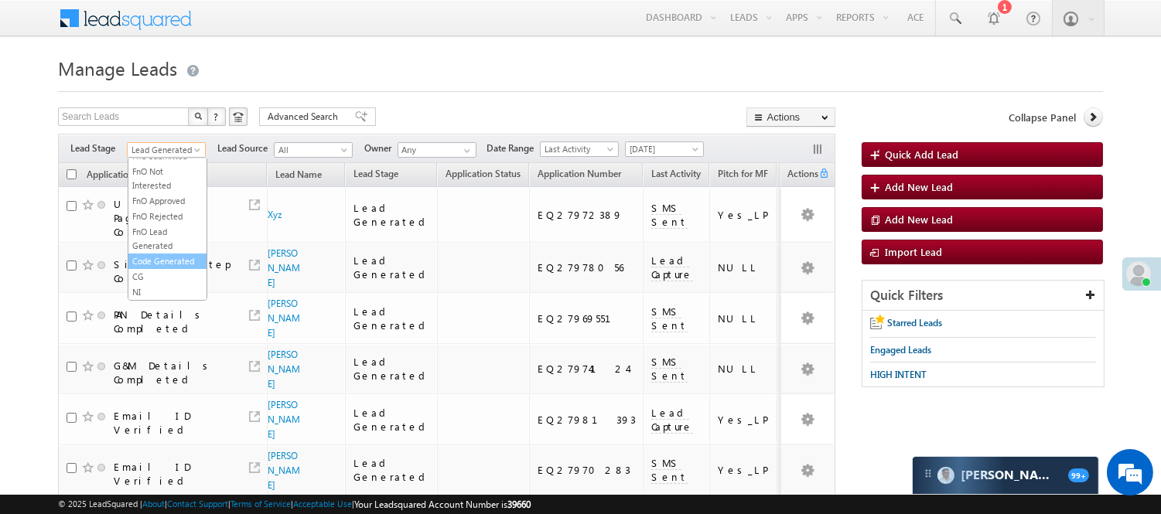
click at [168, 264] on link "Code Generated" at bounding box center [167, 261] width 78 height 14
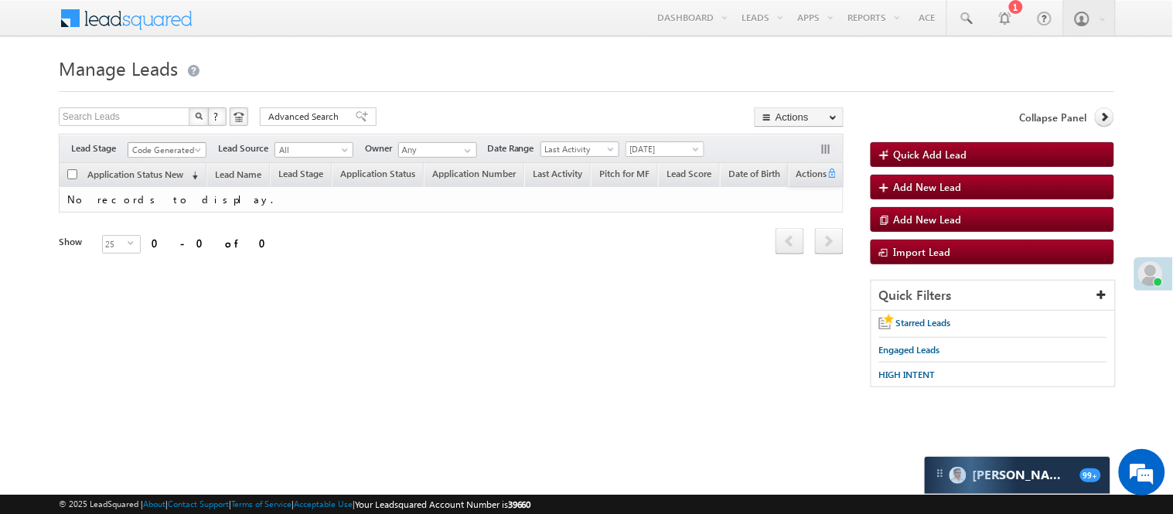
click at [178, 143] on span "Code Generated" at bounding box center [164, 150] width 73 height 14
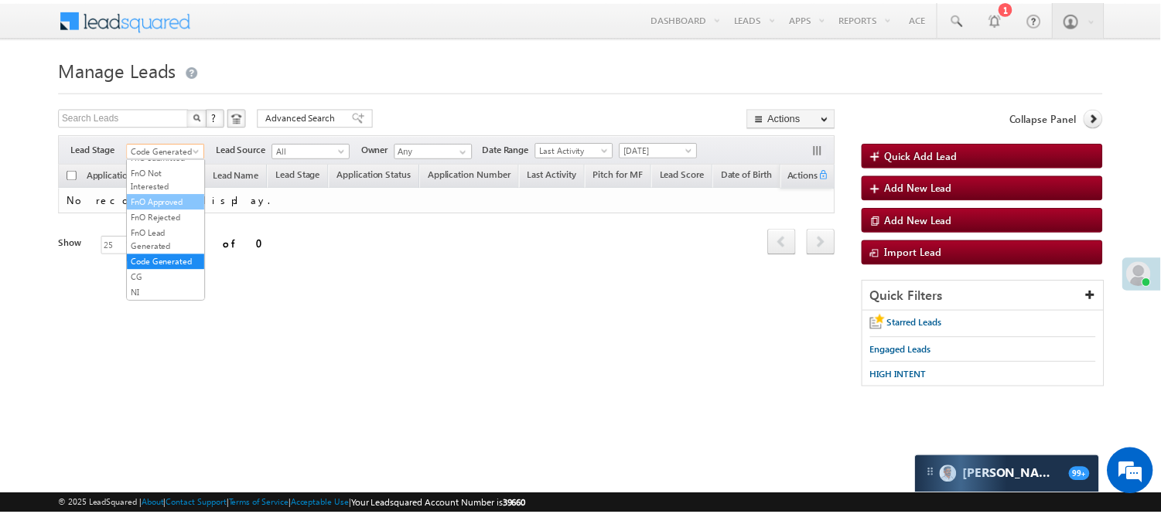
scroll to position [0, 0]
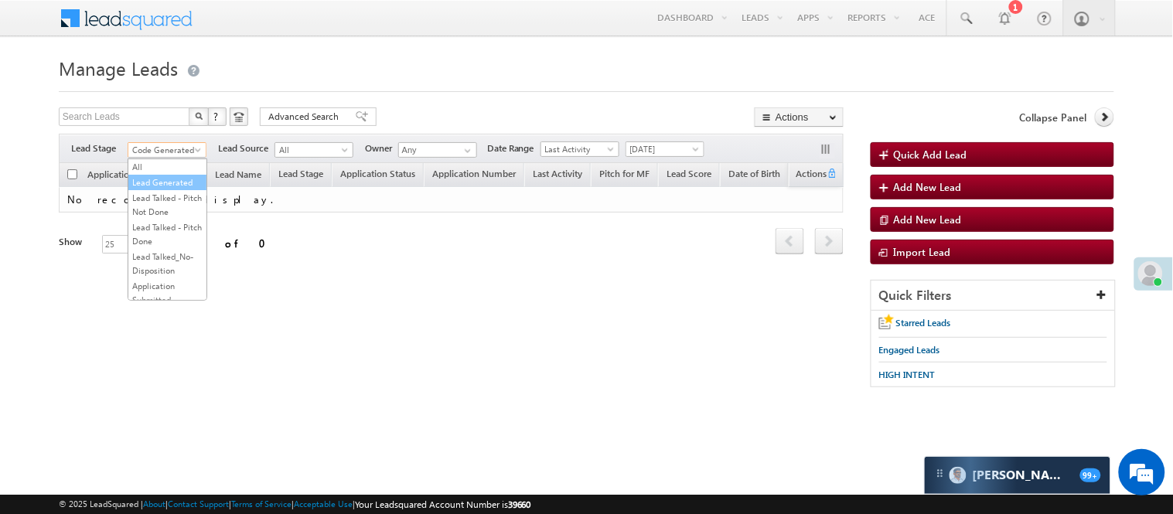
click at [163, 188] on link "Lead Generated" at bounding box center [167, 183] width 78 height 14
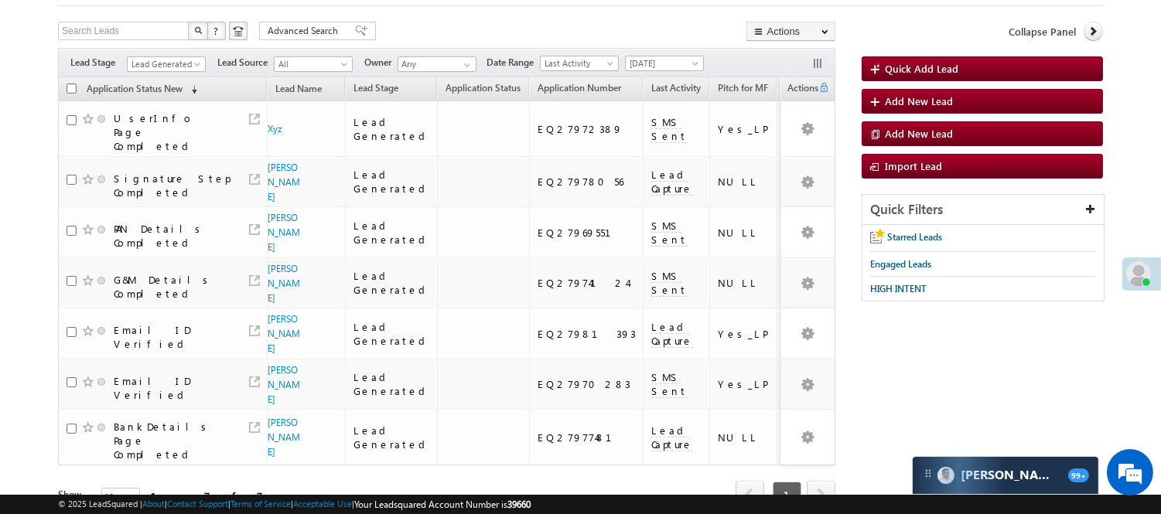
scroll to position [172, 0]
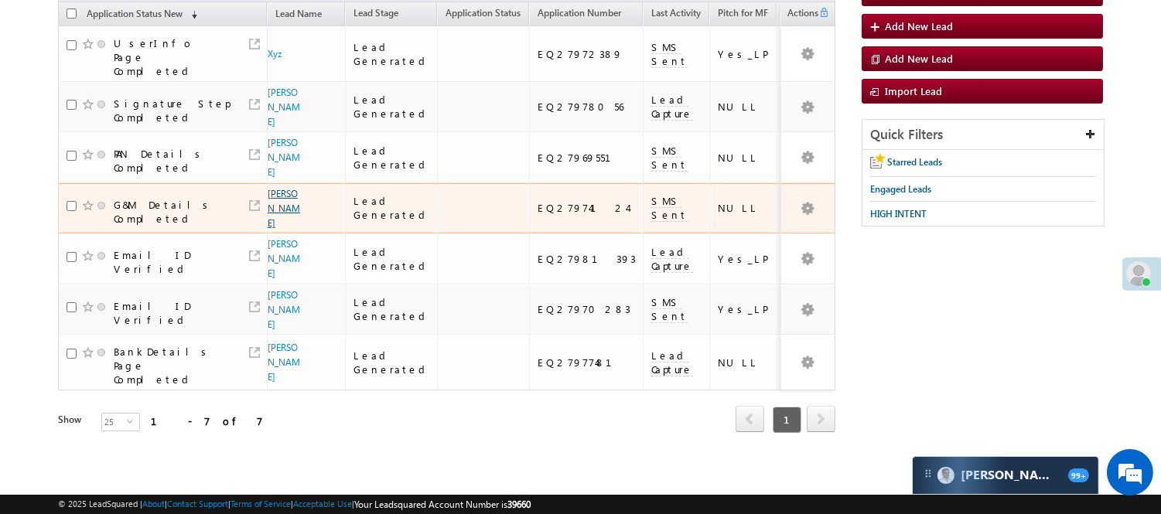
click at [273, 188] on link "[PERSON_NAME]" at bounding box center [284, 208] width 32 height 41
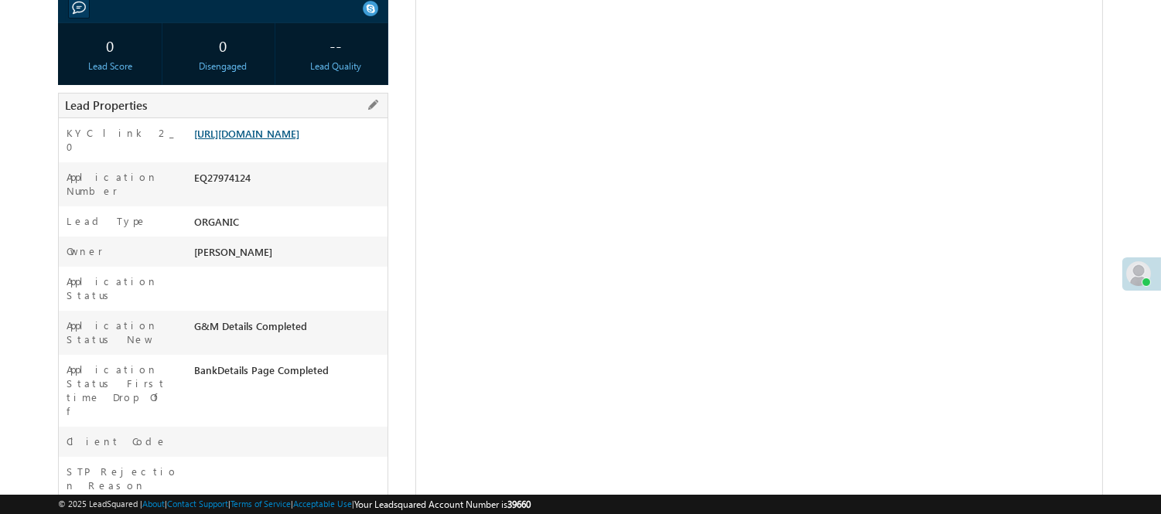
scroll to position [258, 0]
click at [299, 140] on link "[URL][DOMAIN_NAME]" at bounding box center [246, 133] width 105 height 13
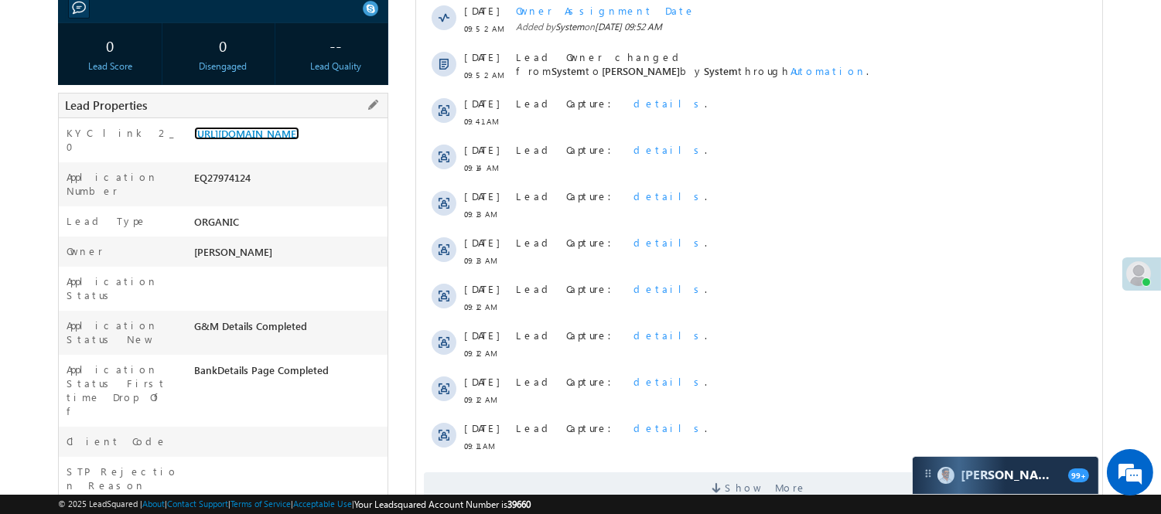
scroll to position [0, 0]
click at [219, 191] on div "EQ27974124" at bounding box center [288, 181] width 197 height 22
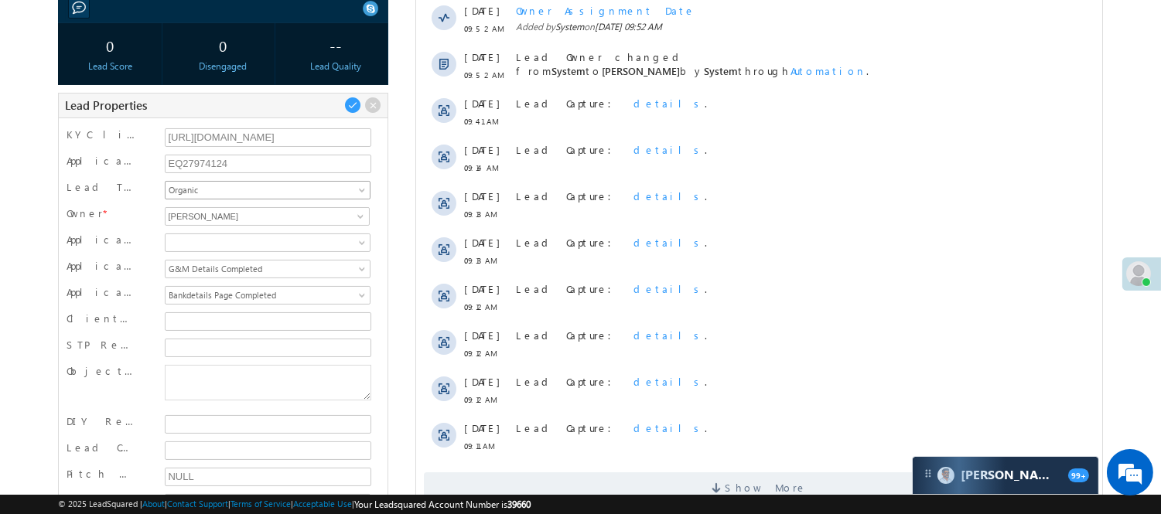
click at [224, 196] on span "Organic" at bounding box center [266, 190] width 200 height 14
click at [204, 159] on input "EQ27974124" at bounding box center [268, 164] width 207 height 19
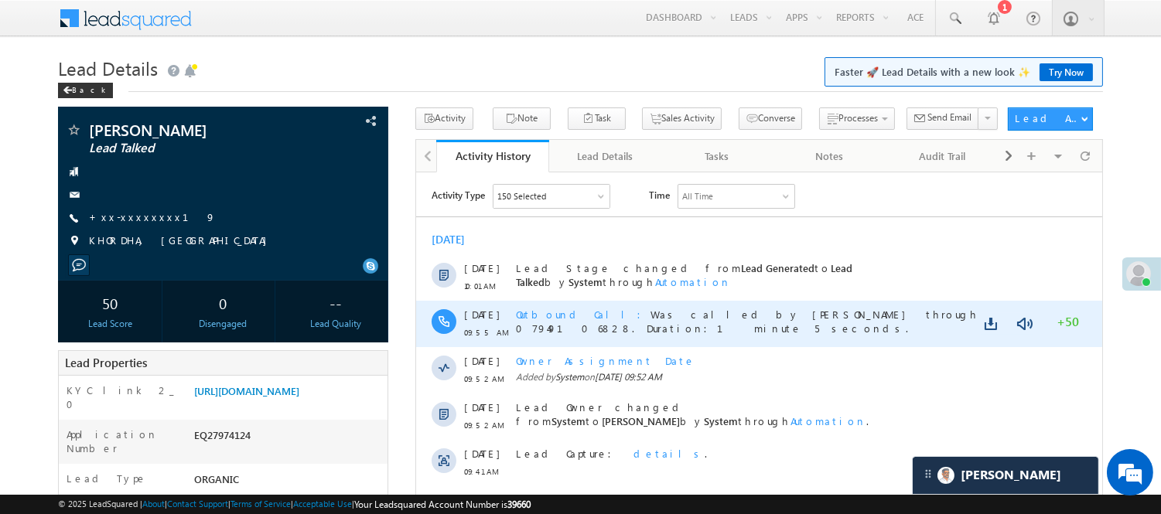
scroll to position [172, 0]
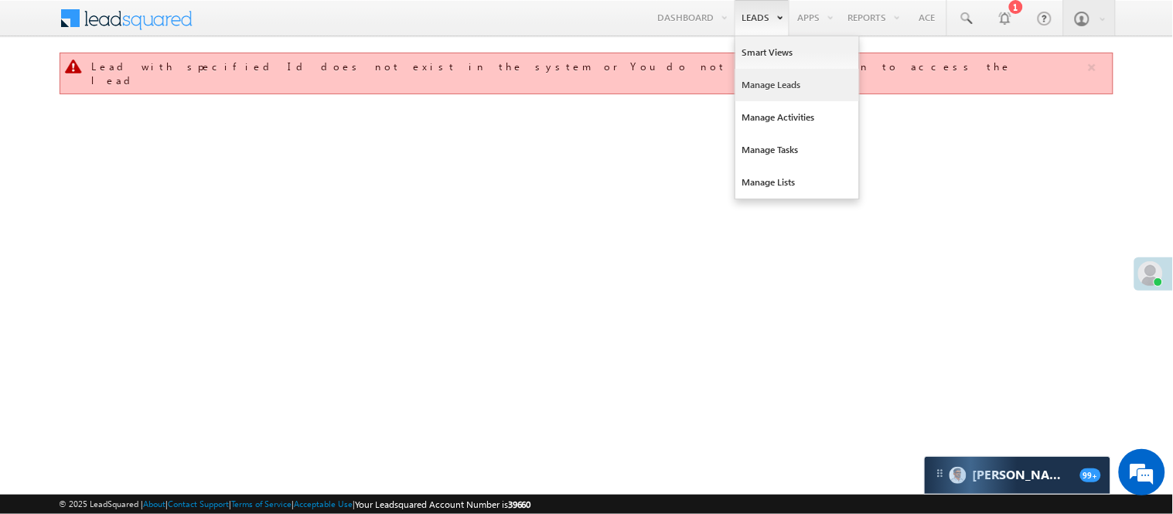
click at [760, 87] on link "Manage Leads" at bounding box center [798, 85] width 124 height 32
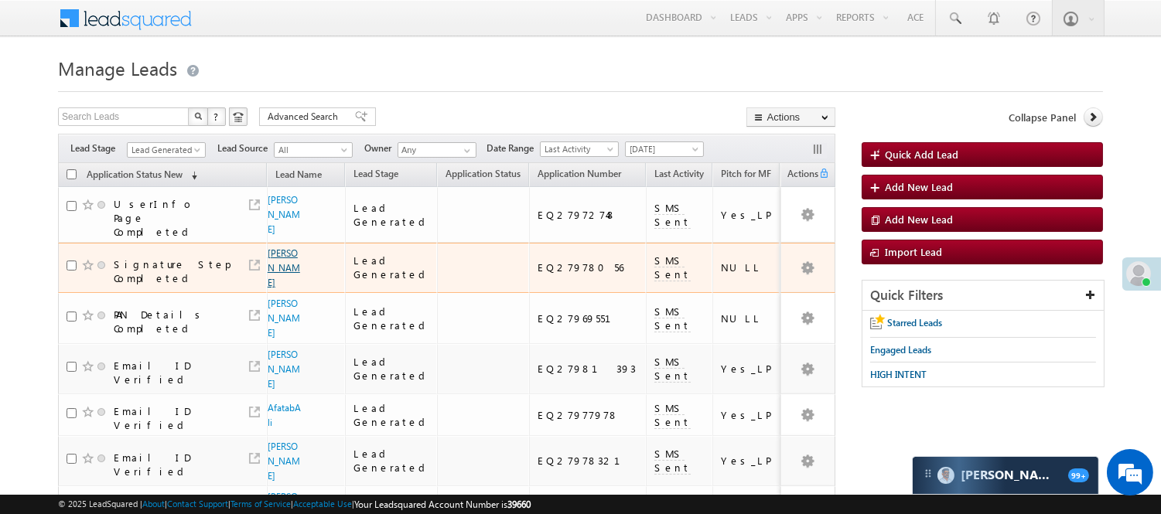
click at [286, 254] on link "[PERSON_NAME]" at bounding box center [284, 268] width 32 height 41
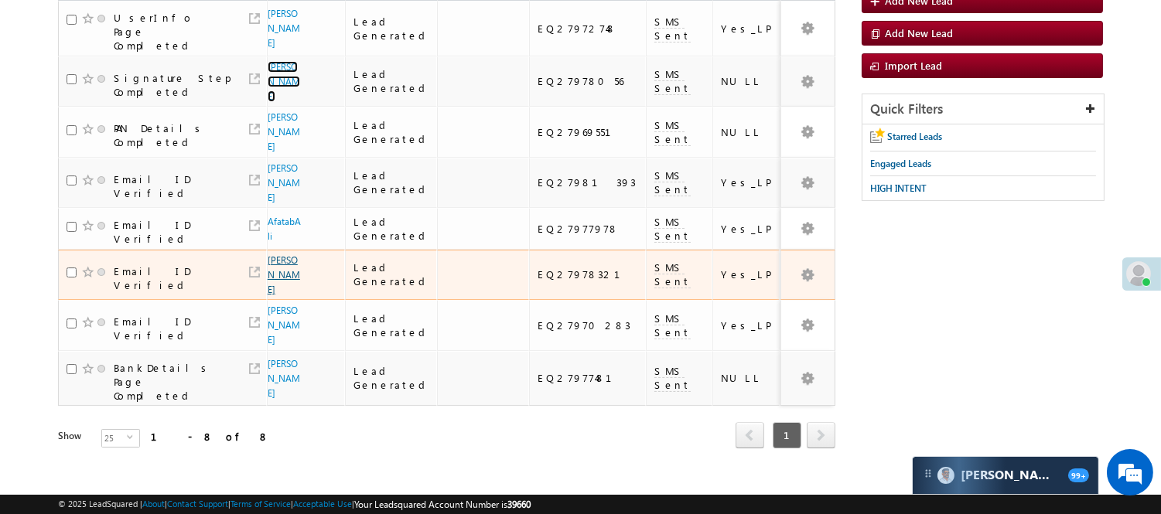
scroll to position [278, 0]
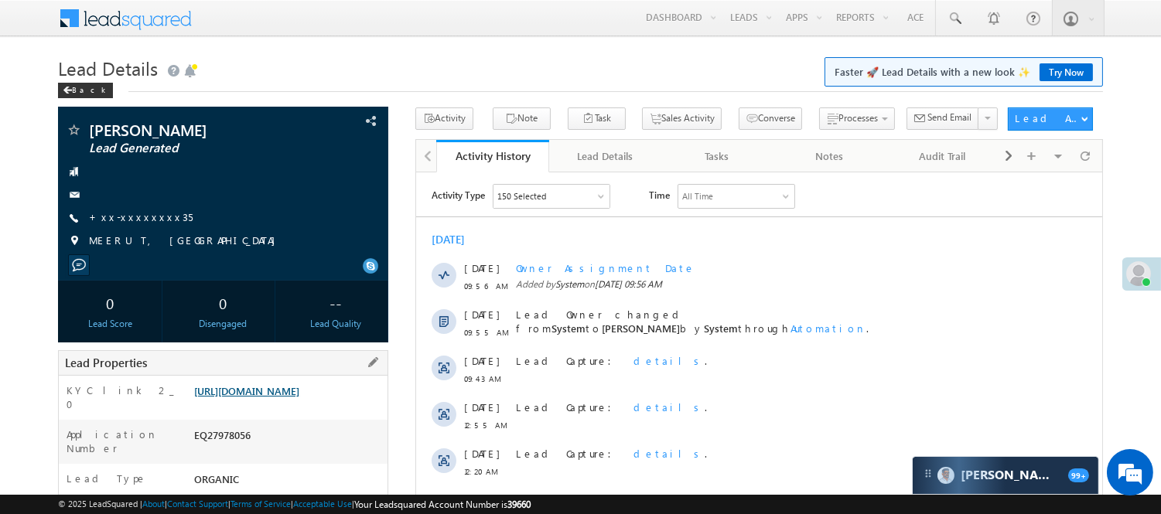
click at [284, 391] on link "[URL][DOMAIN_NAME]" at bounding box center [246, 390] width 105 height 13
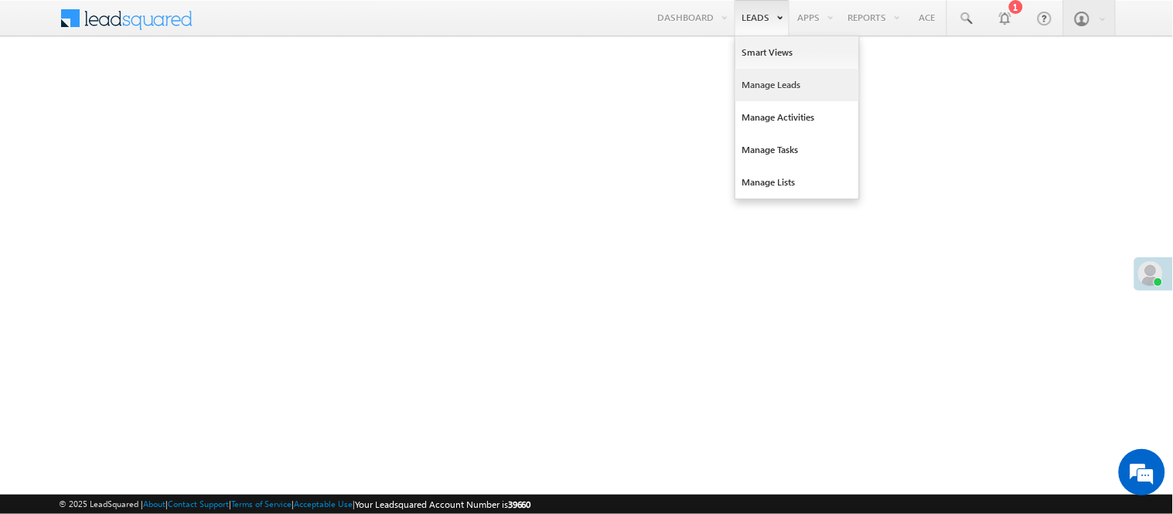
drag, startPoint x: 770, startPoint y: 91, endPoint x: 749, endPoint y: 80, distance: 24.6
click at [770, 94] on link "Manage Leads" at bounding box center [798, 85] width 124 height 32
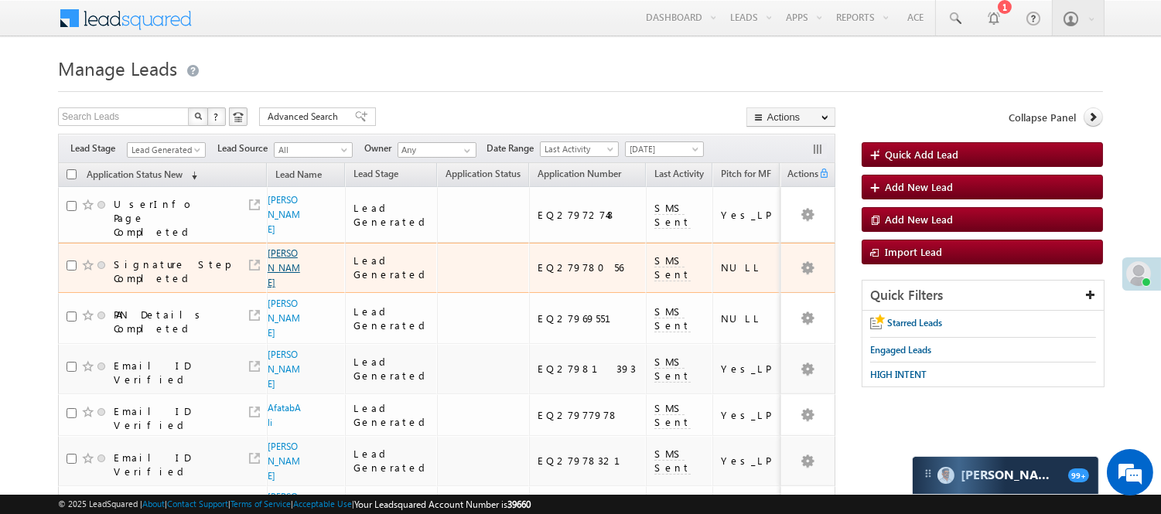
click at [287, 248] on link "[PERSON_NAME]" at bounding box center [284, 268] width 32 height 41
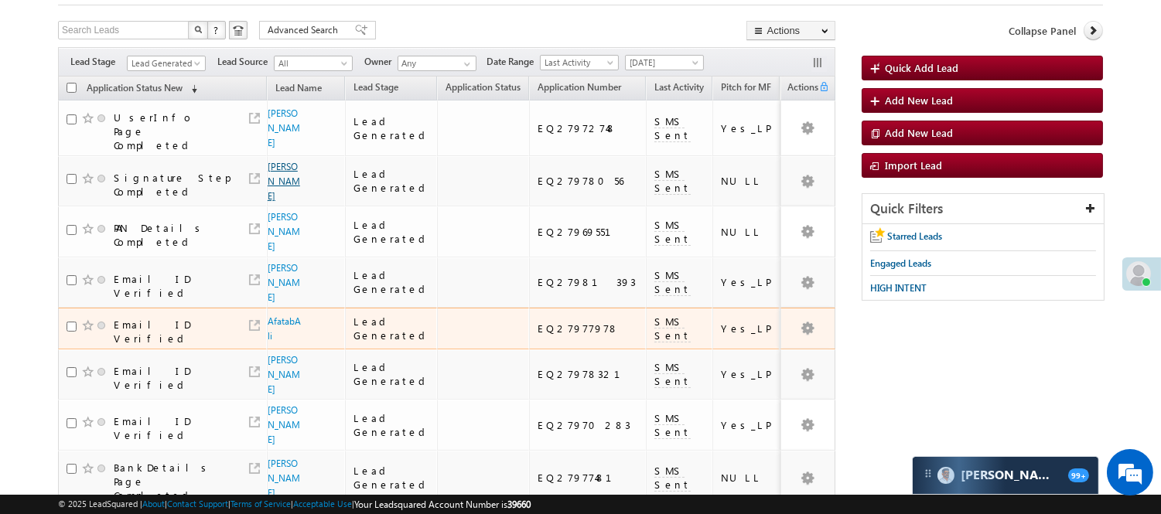
scroll to position [278, 0]
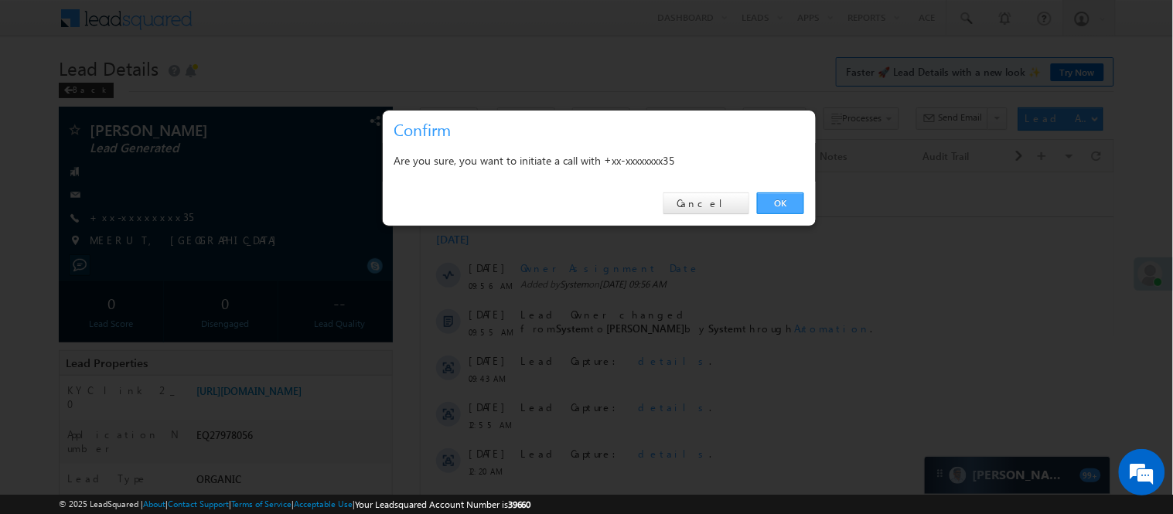
click at [787, 201] on link "OK" at bounding box center [780, 204] width 47 height 22
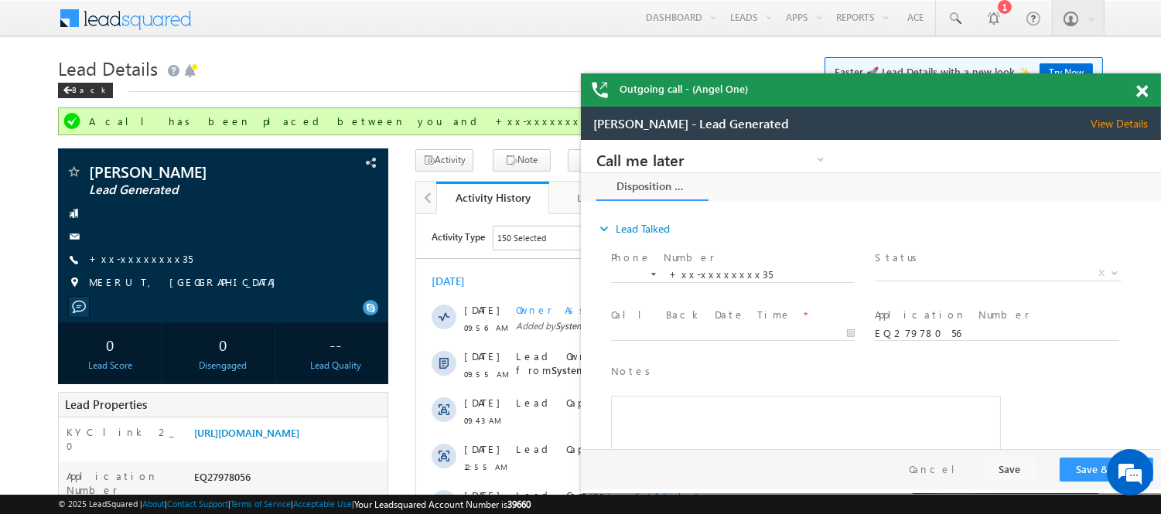
click at [1141, 89] on span at bounding box center [1142, 91] width 12 height 13
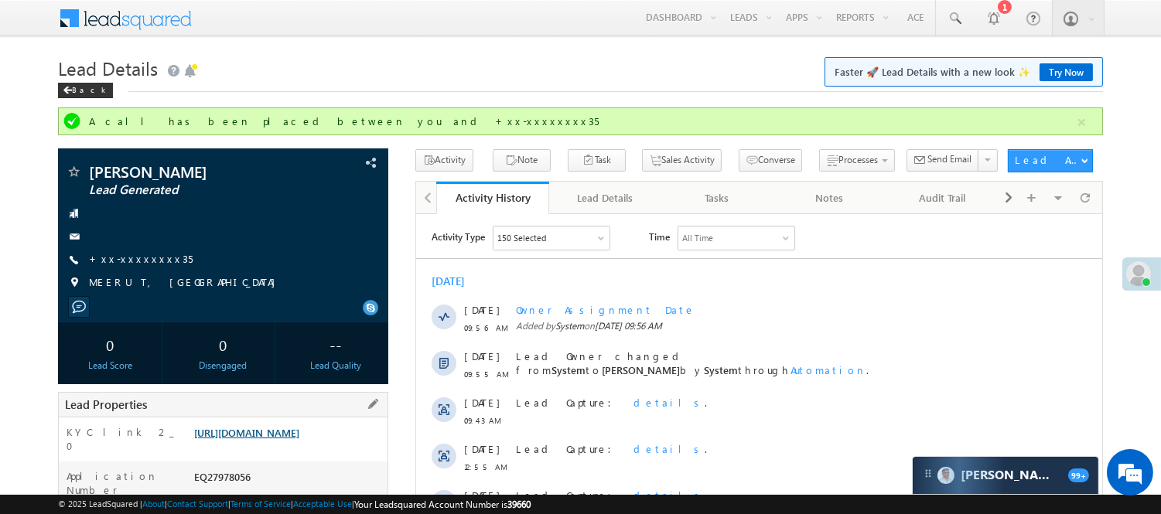
click at [291, 439] on link "https://angelbroking1-pk3em7sa.customui-test.leadsquared.com?leadId=f67fe989-da…" at bounding box center [246, 432] width 105 height 13
click at [299, 439] on link "https://angelbroking1-pk3em7sa.customui-test.leadsquared.com?leadId=f67fe989-da…" at bounding box center [246, 432] width 105 height 13
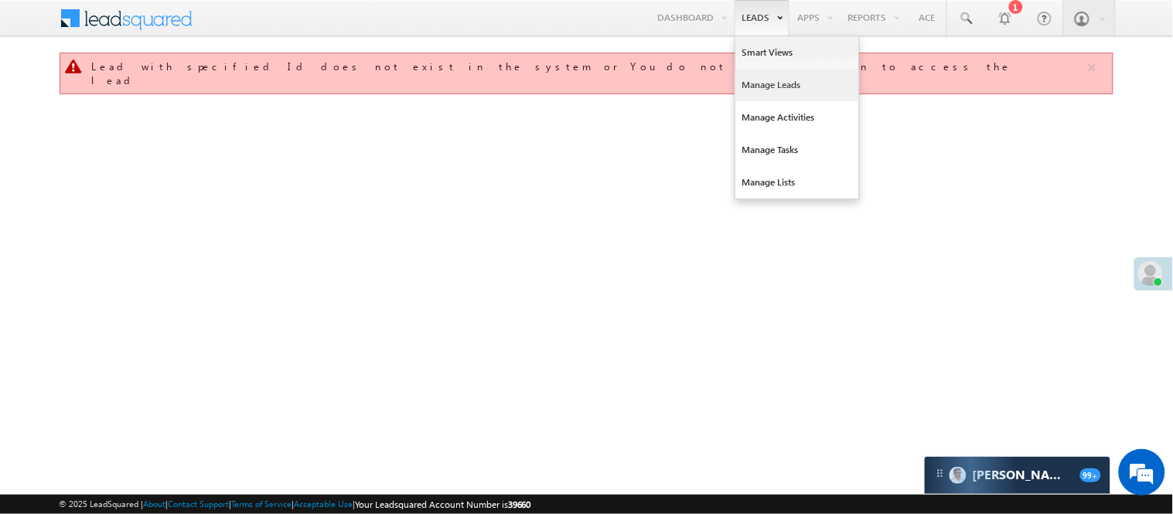
click at [777, 89] on link "Manage Leads" at bounding box center [798, 85] width 124 height 32
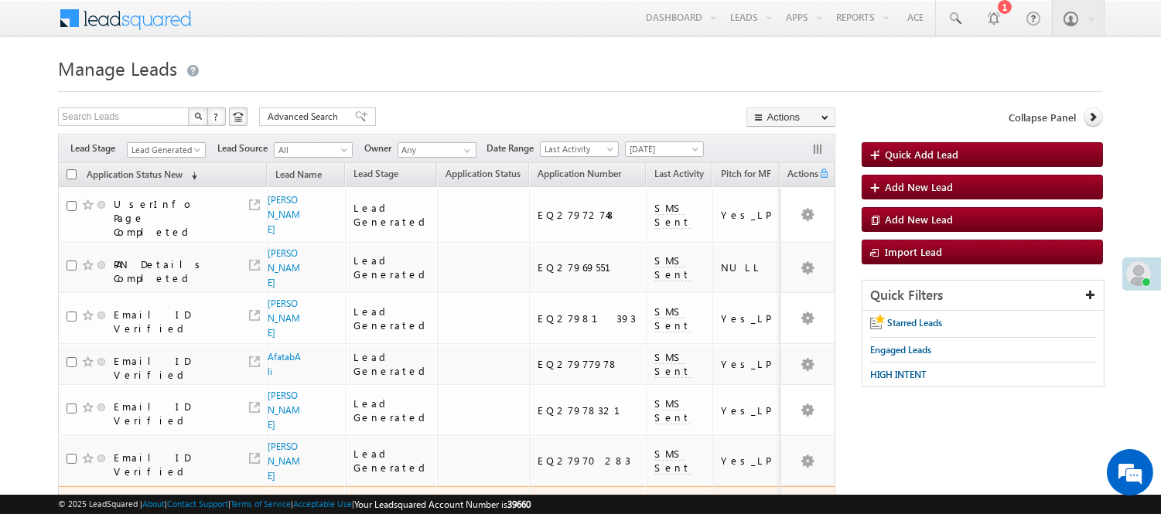
scroll to position [227, 0]
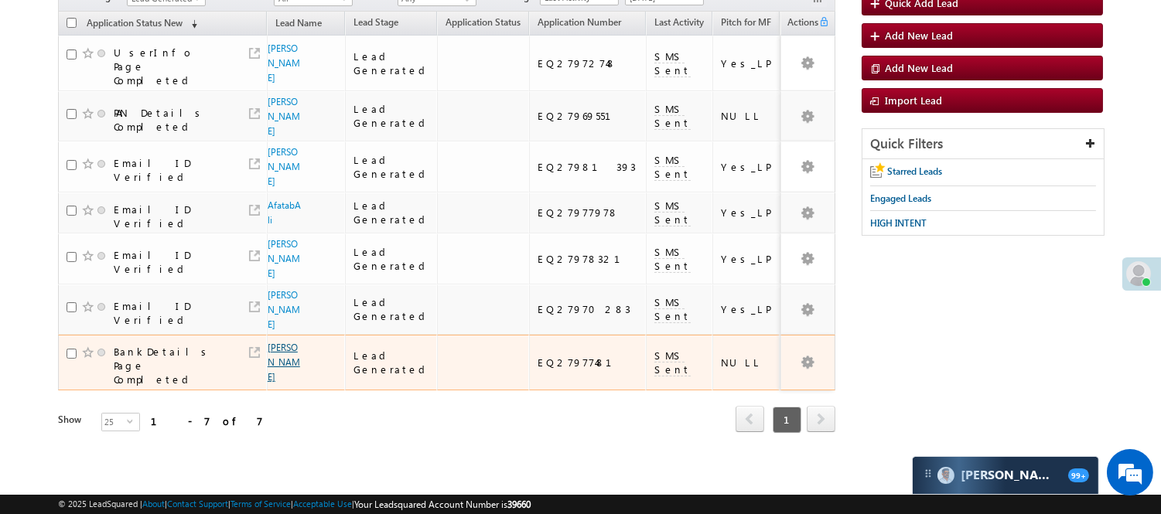
click at [275, 342] on link "[PERSON_NAME]" at bounding box center [284, 362] width 32 height 41
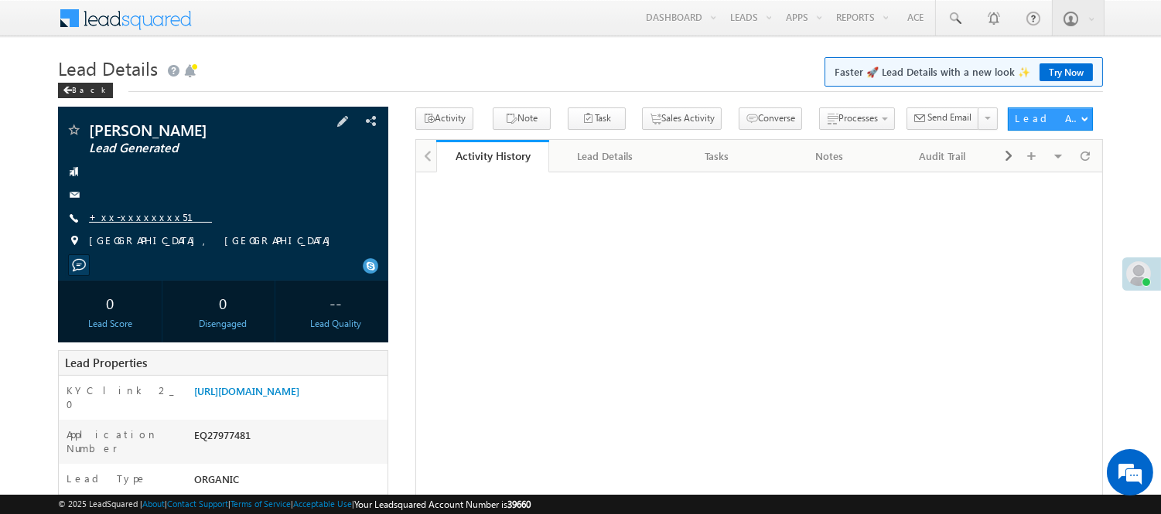
click at [142, 215] on link "+xx-xxxxxxxx51" at bounding box center [150, 216] width 123 height 13
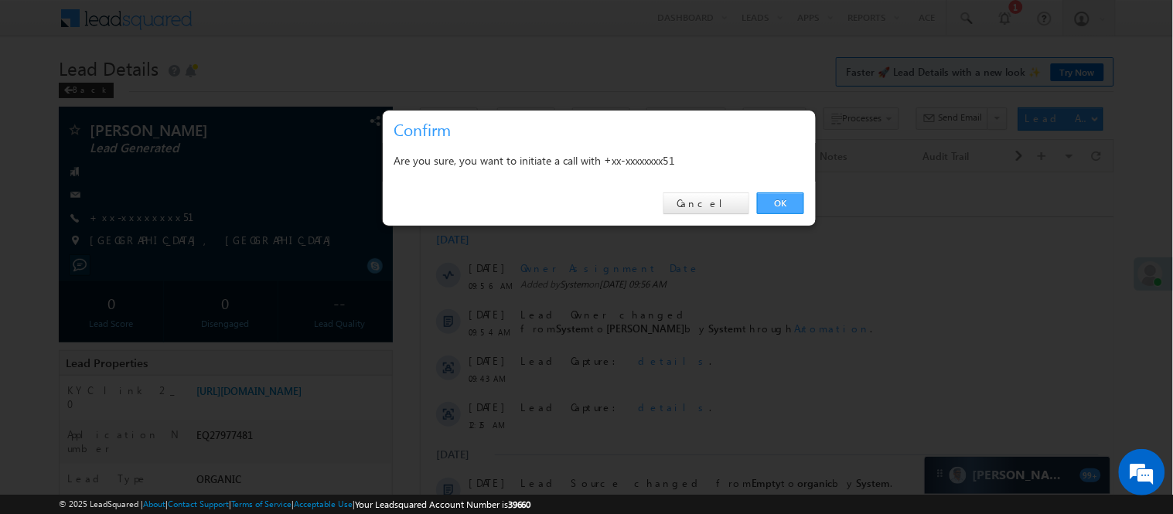
drag, startPoint x: 774, startPoint y: 189, endPoint x: 782, endPoint y: 202, distance: 15.3
click at [774, 194] on div "OK Cancel" at bounding box center [599, 204] width 433 height 44
click at [782, 202] on link "OK" at bounding box center [780, 204] width 47 height 22
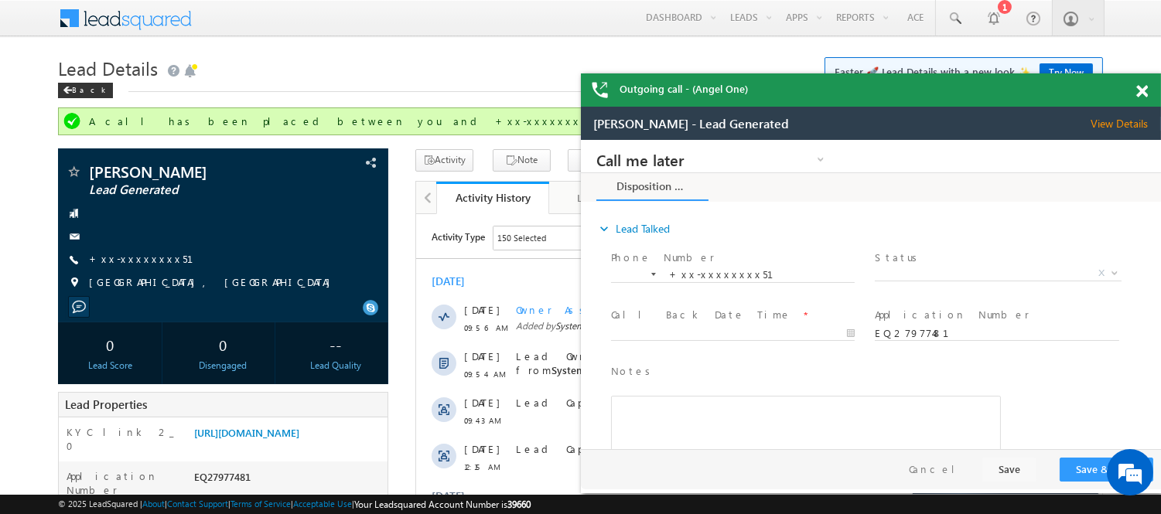
click at [1139, 94] on span at bounding box center [1142, 91] width 12 height 13
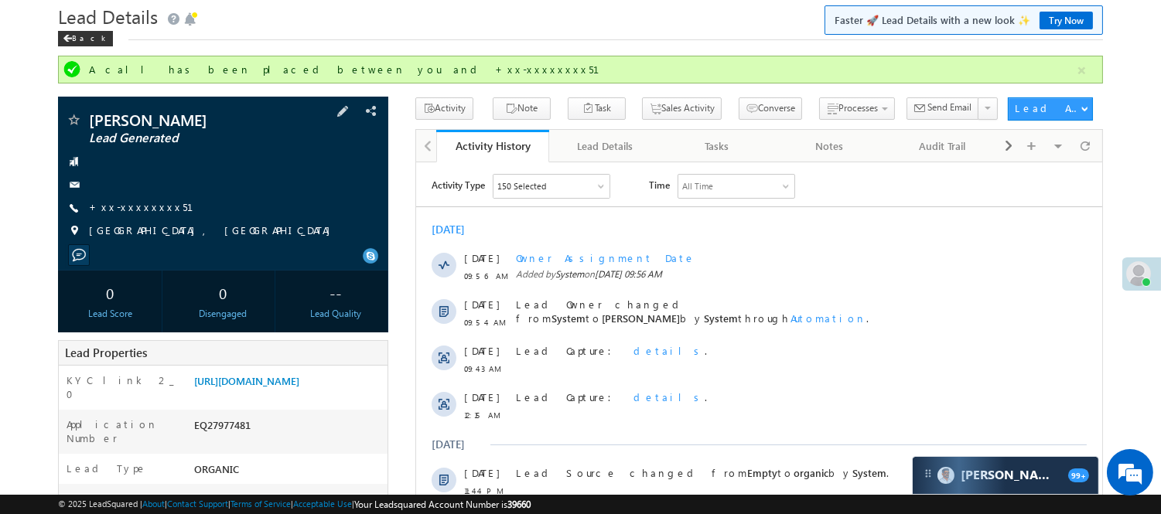
scroll to position [258, 0]
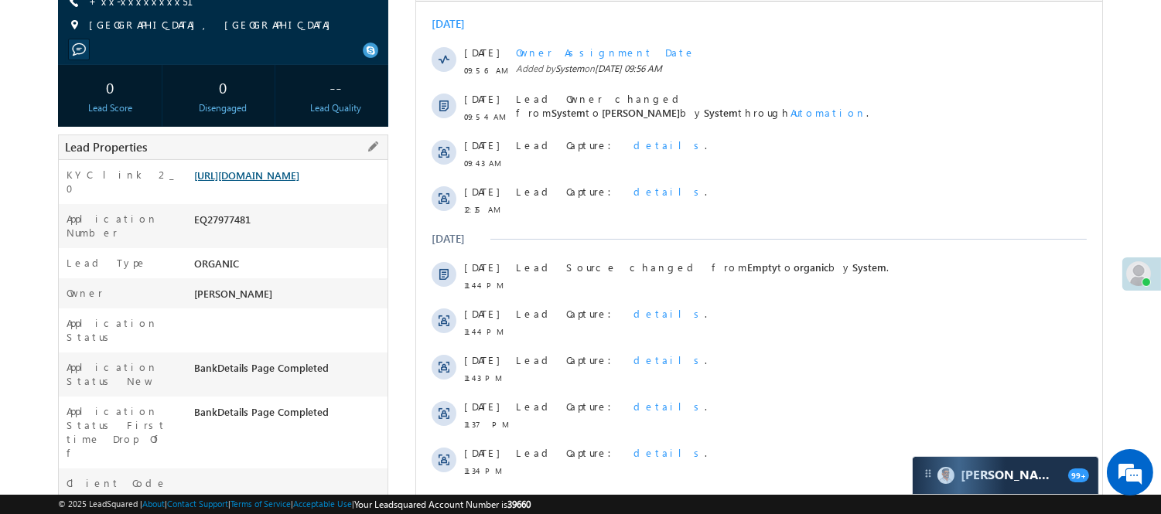
click at [299, 182] on link "https://angelbroking1-pk3em7sa.customui-test.leadsquared.com?leadId=3faeeca7-c4…" at bounding box center [246, 175] width 105 height 13
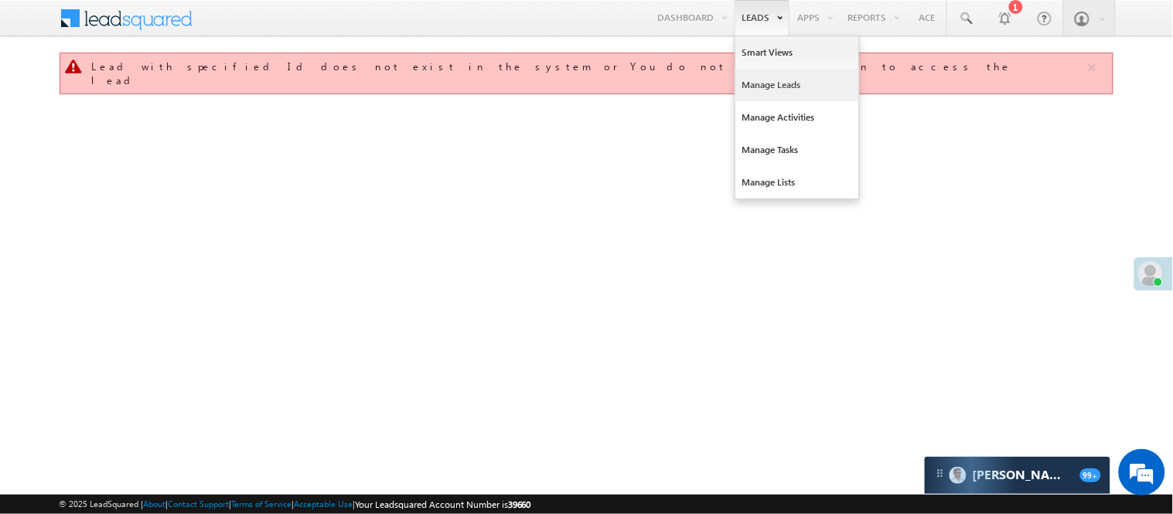
click at [770, 81] on link "Manage Leads" at bounding box center [798, 85] width 124 height 32
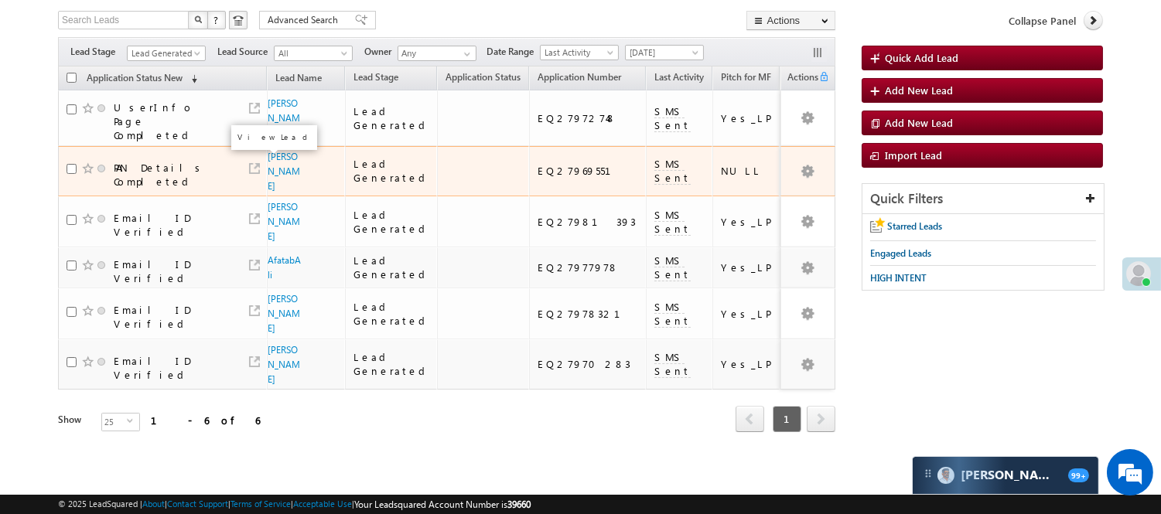
scroll to position [160, 0]
click at [280, 151] on link "[PERSON_NAME]" at bounding box center [284, 171] width 32 height 41
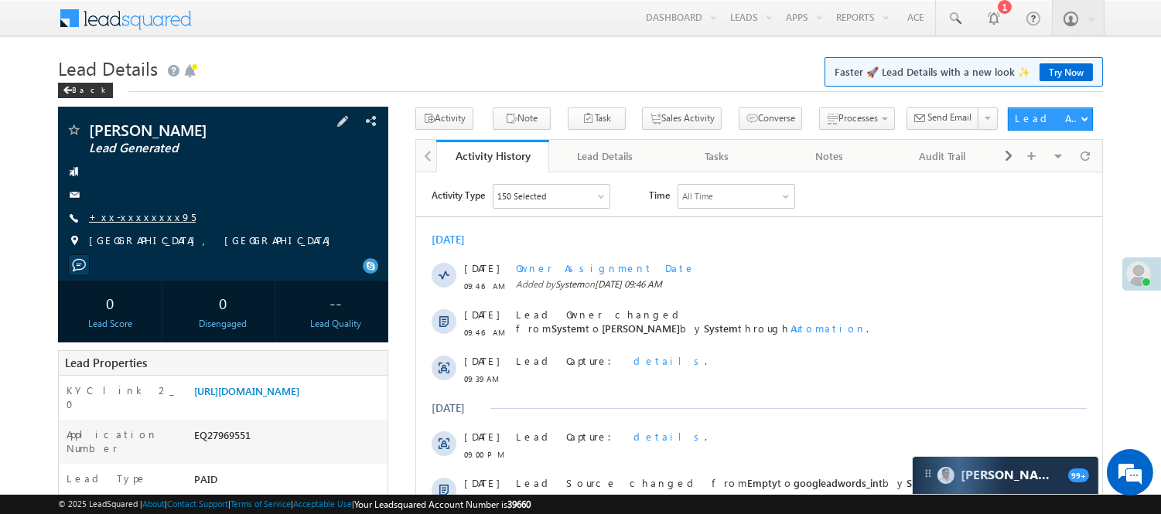
click at [116, 219] on link "+xx-xxxxxxxx95" at bounding box center [142, 216] width 107 height 13
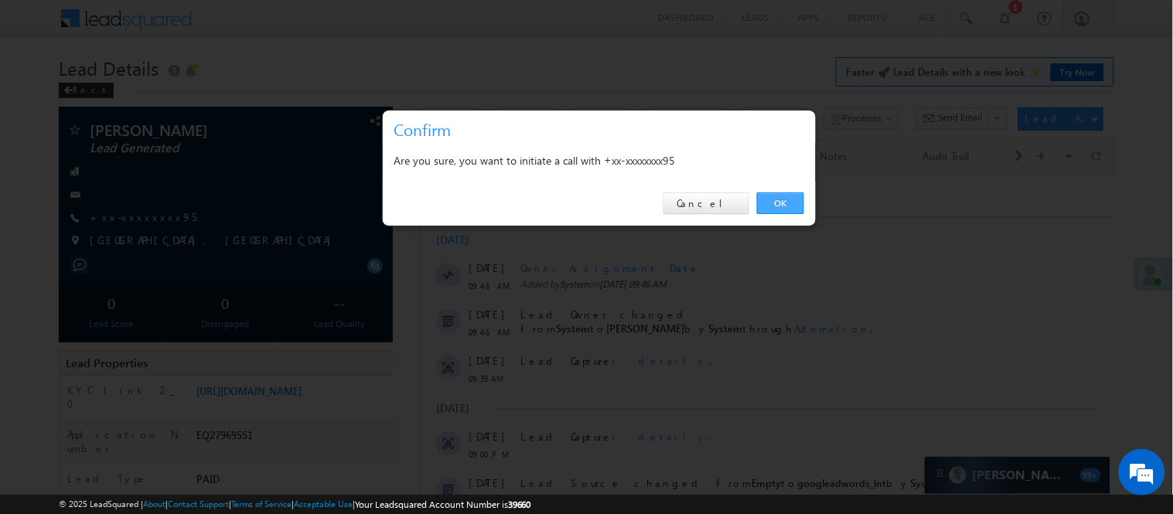
click at [784, 211] on link "OK" at bounding box center [780, 204] width 47 height 22
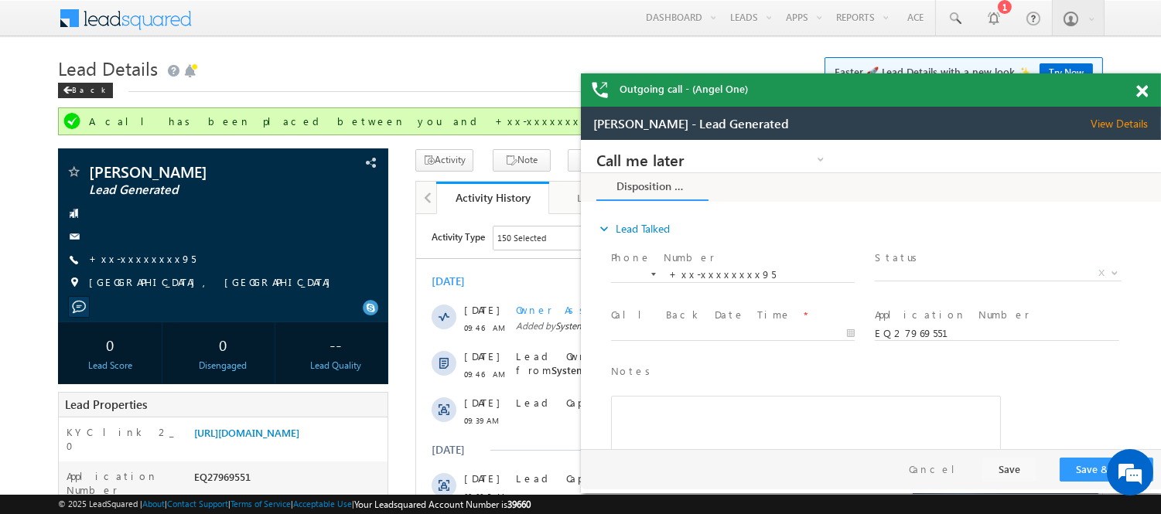
click at [1142, 88] on span at bounding box center [1142, 91] width 12 height 13
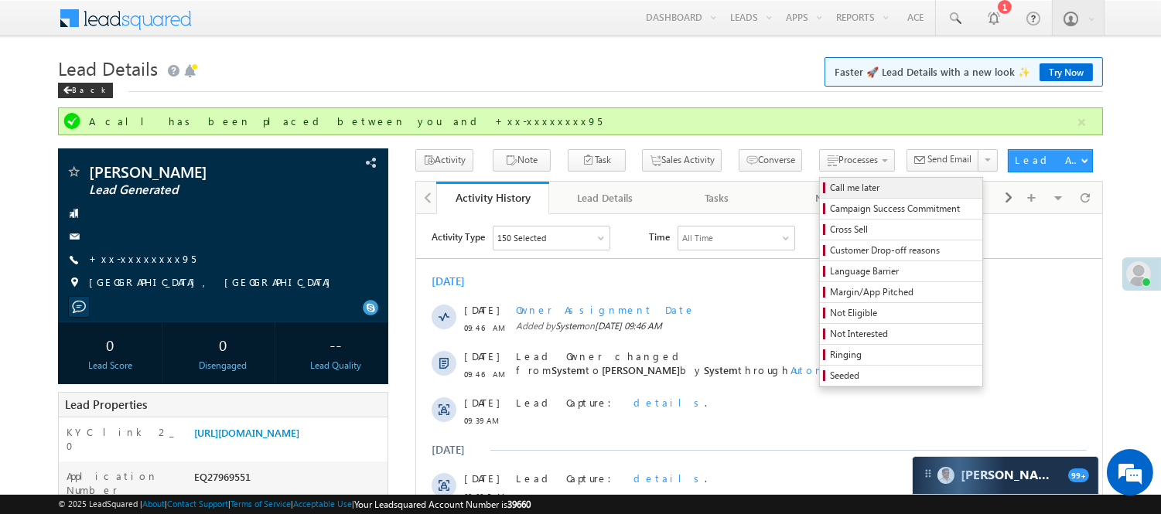
click at [830, 183] on span "Call me later" at bounding box center [903, 188] width 147 height 14
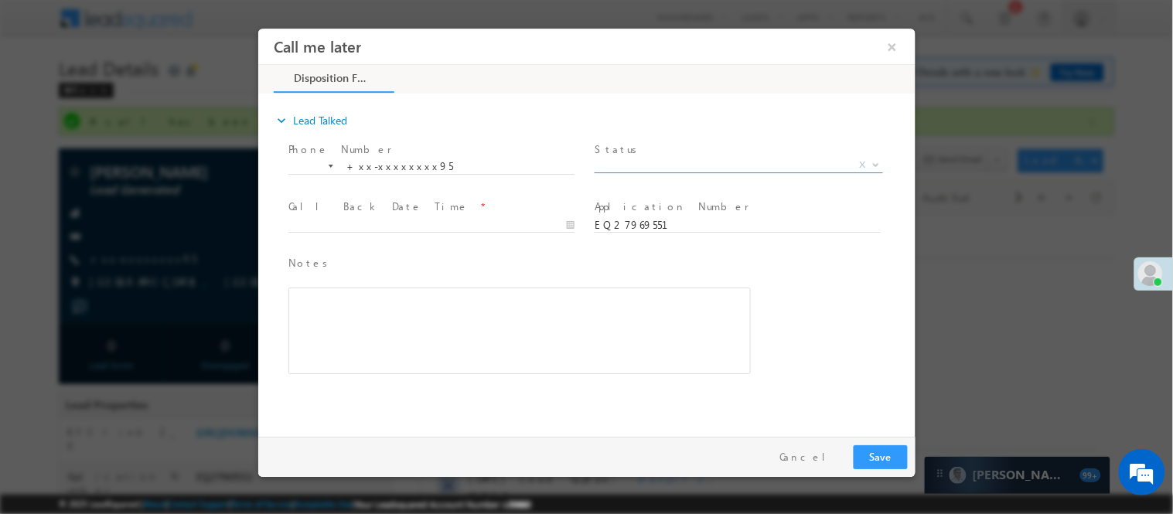
click at [766, 159] on span "X" at bounding box center [738, 164] width 289 height 15
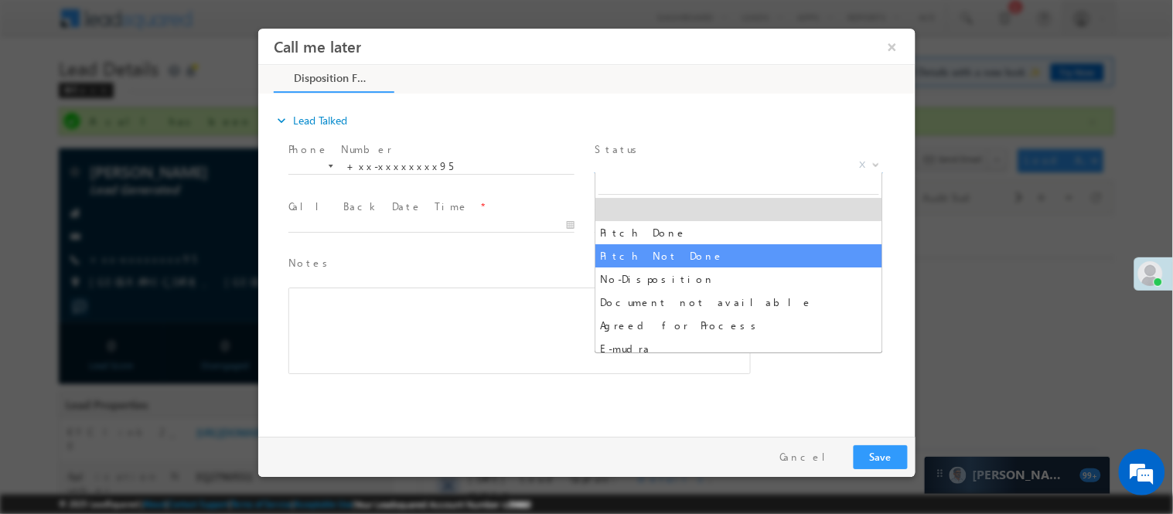
select select "Pitch Not Done"
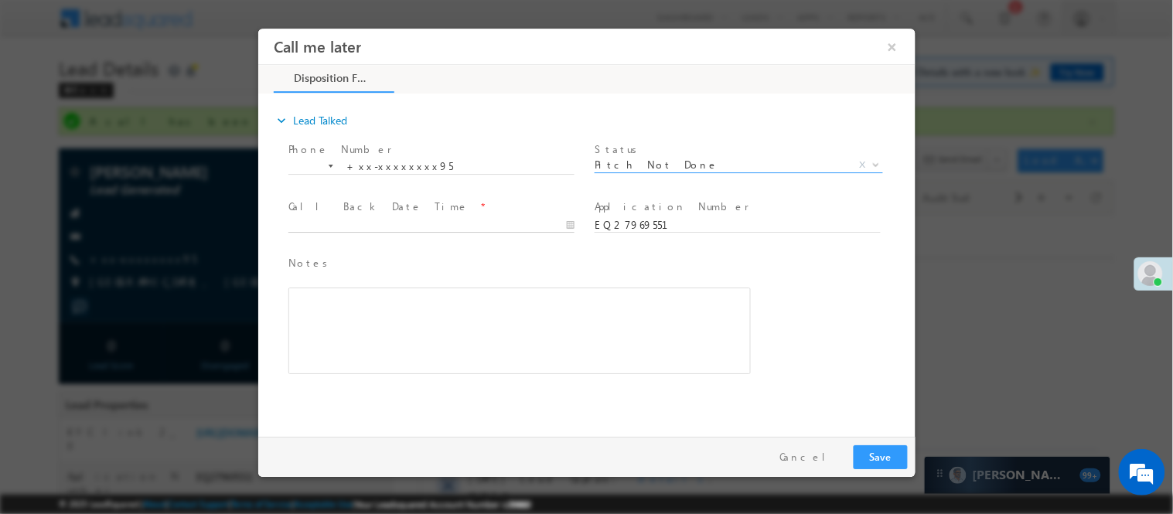
type input "08/29/25 10:30 AM"
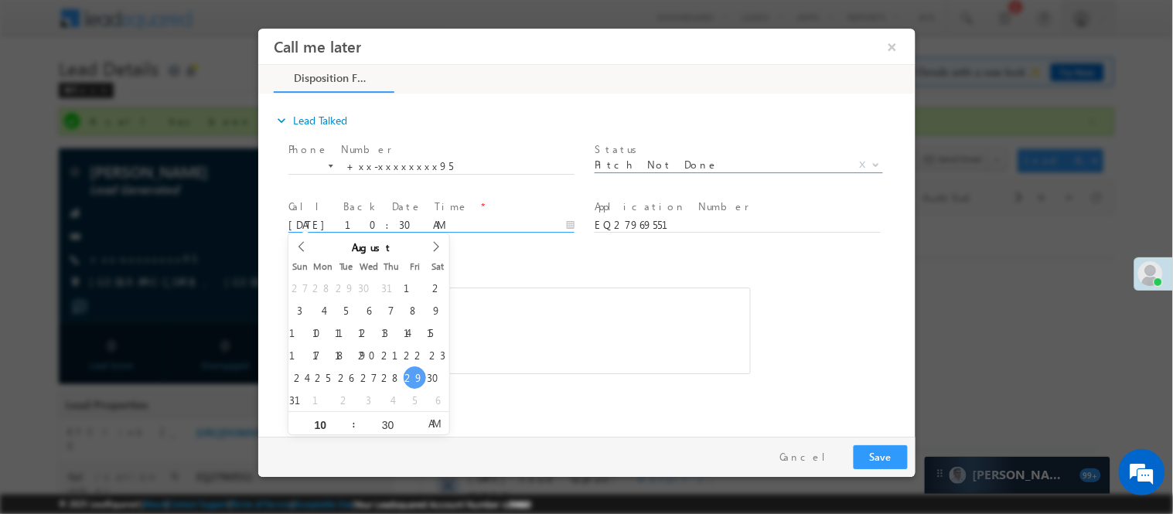
click at [537, 222] on input "08/29/25 10:30 AM" at bounding box center [431, 224] width 286 height 15
click at [884, 462] on button "Save" at bounding box center [880, 457] width 54 height 24
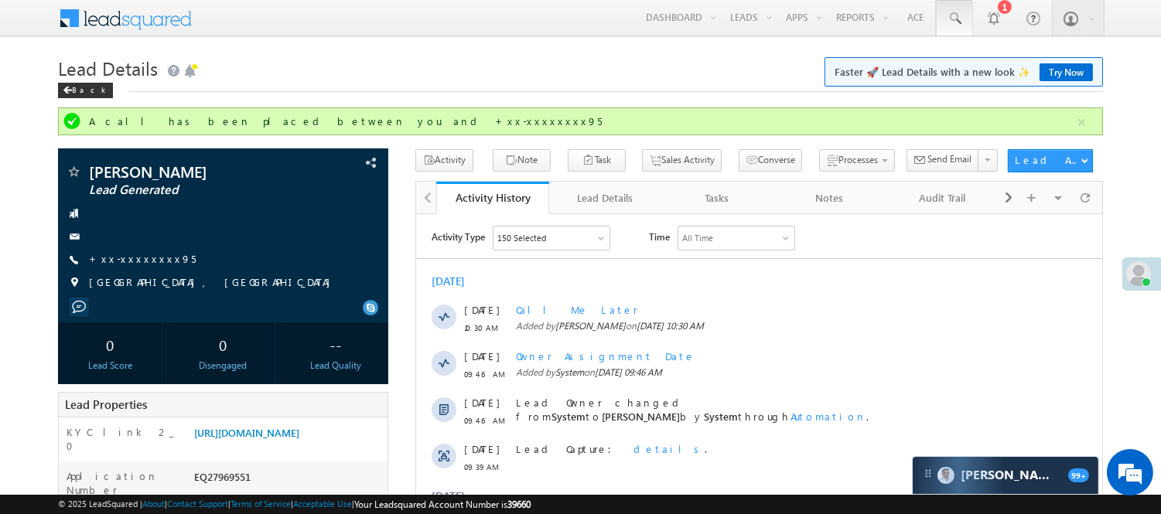
click at [952, 15] on span at bounding box center [954, 18] width 15 height 15
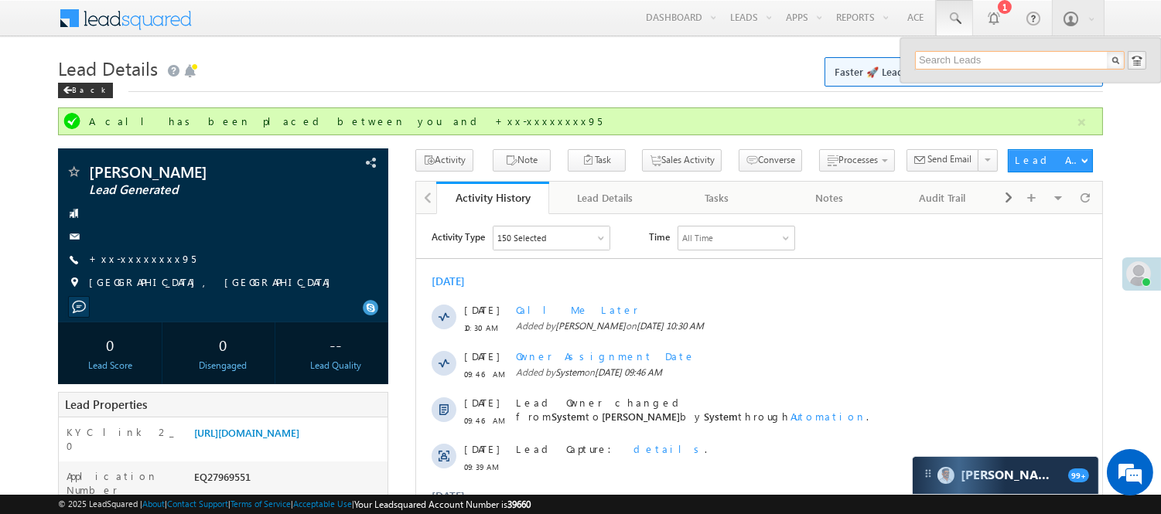
click at [989, 57] on input "text" at bounding box center [1020, 60] width 210 height 19
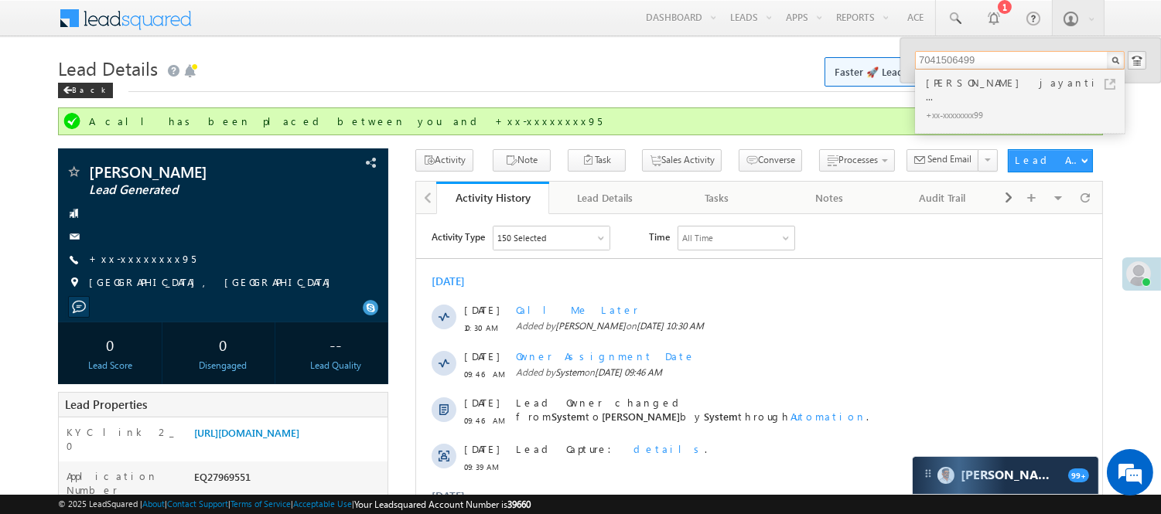
type input "7041506499"
click at [959, 83] on div "Harijan RahulKumar jayanti ..." at bounding box center [1026, 89] width 207 height 31
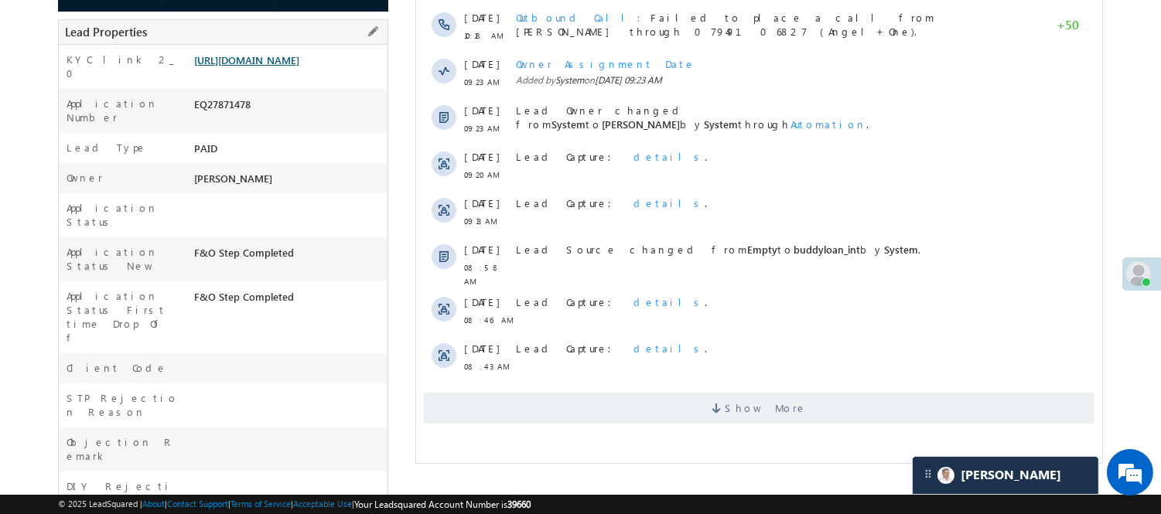
click at [299, 64] on link "https://angelbroking1-pk3em7sa.customui-test.leadsquared.com?leadId=d861c4ed-cb…" at bounding box center [246, 59] width 105 height 13
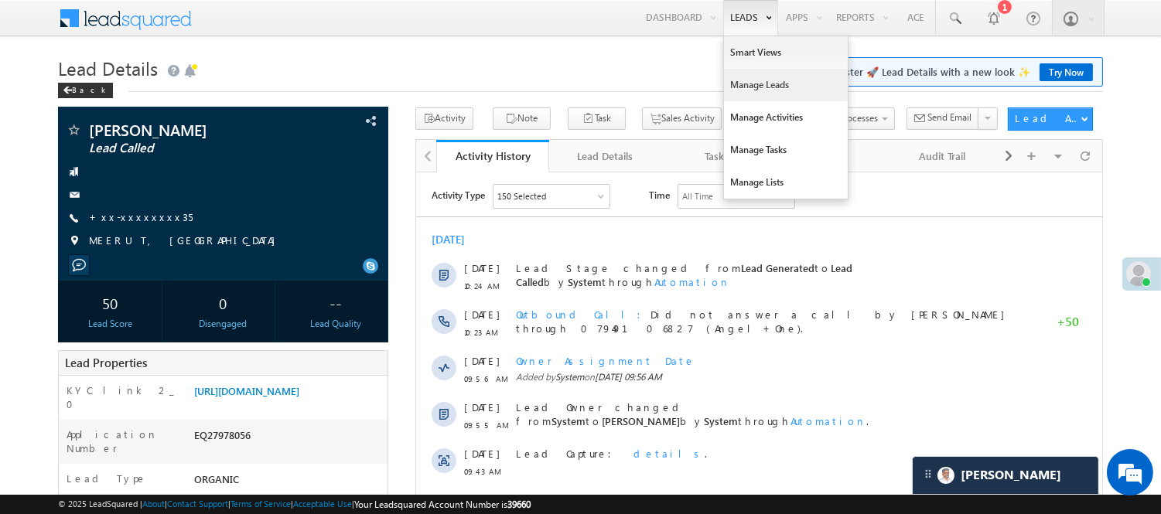
click at [758, 87] on link "Manage Leads" at bounding box center [786, 85] width 124 height 32
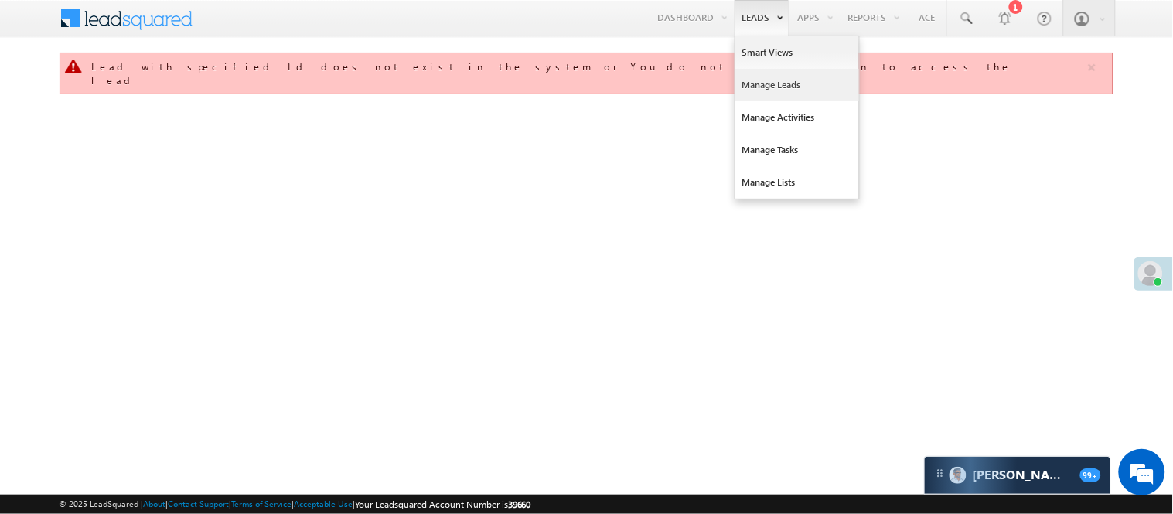
click at [784, 79] on link "Manage Leads" at bounding box center [798, 85] width 124 height 32
click at [777, 77] on link "Manage Leads" at bounding box center [798, 85] width 124 height 32
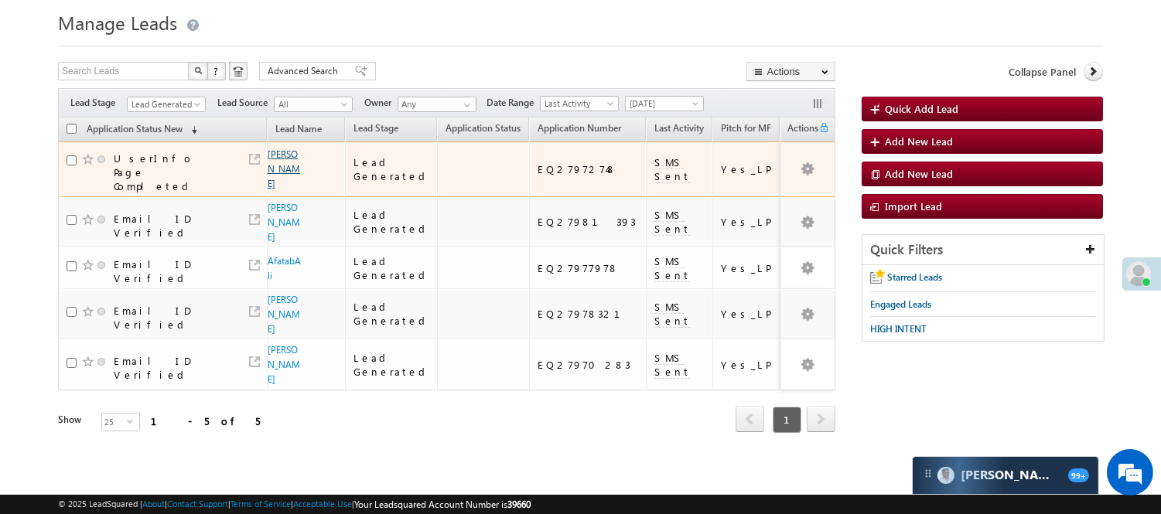
click at [281, 149] on link "[PERSON_NAME]" at bounding box center [284, 169] width 32 height 41
